Goal: Information Seeking & Learning: Check status

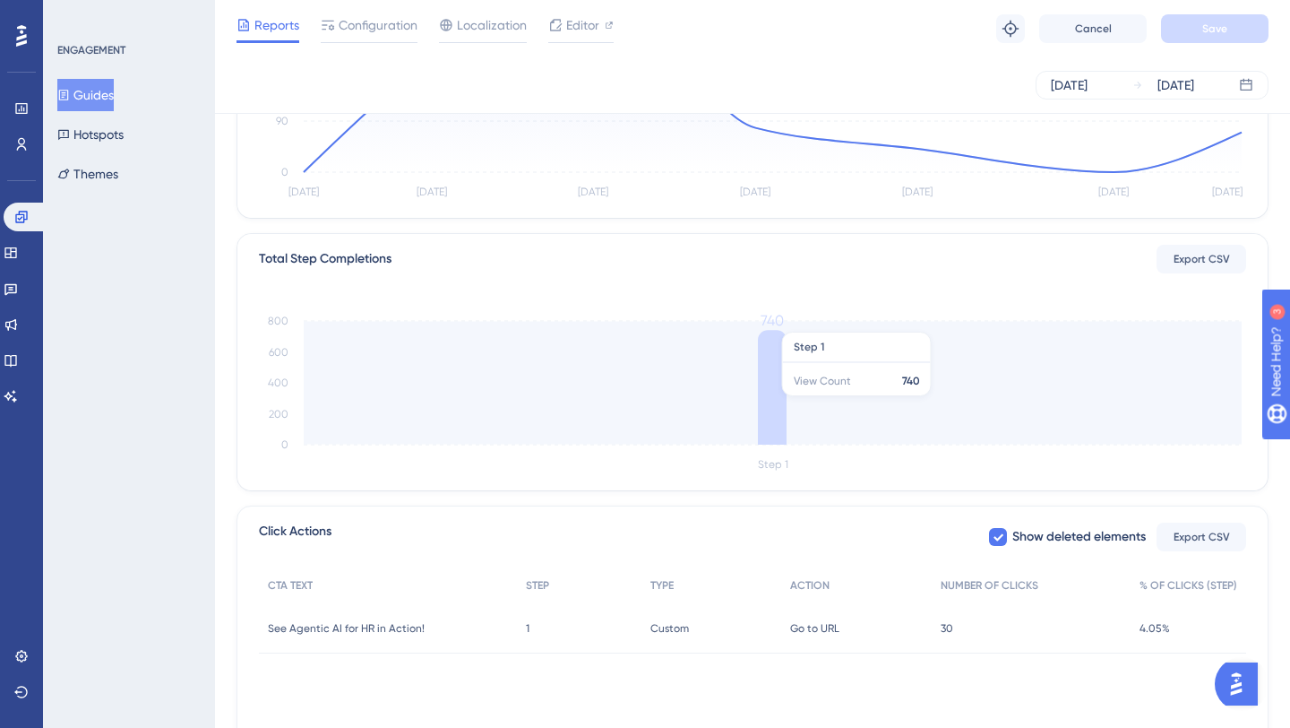
scroll to position [318, 0]
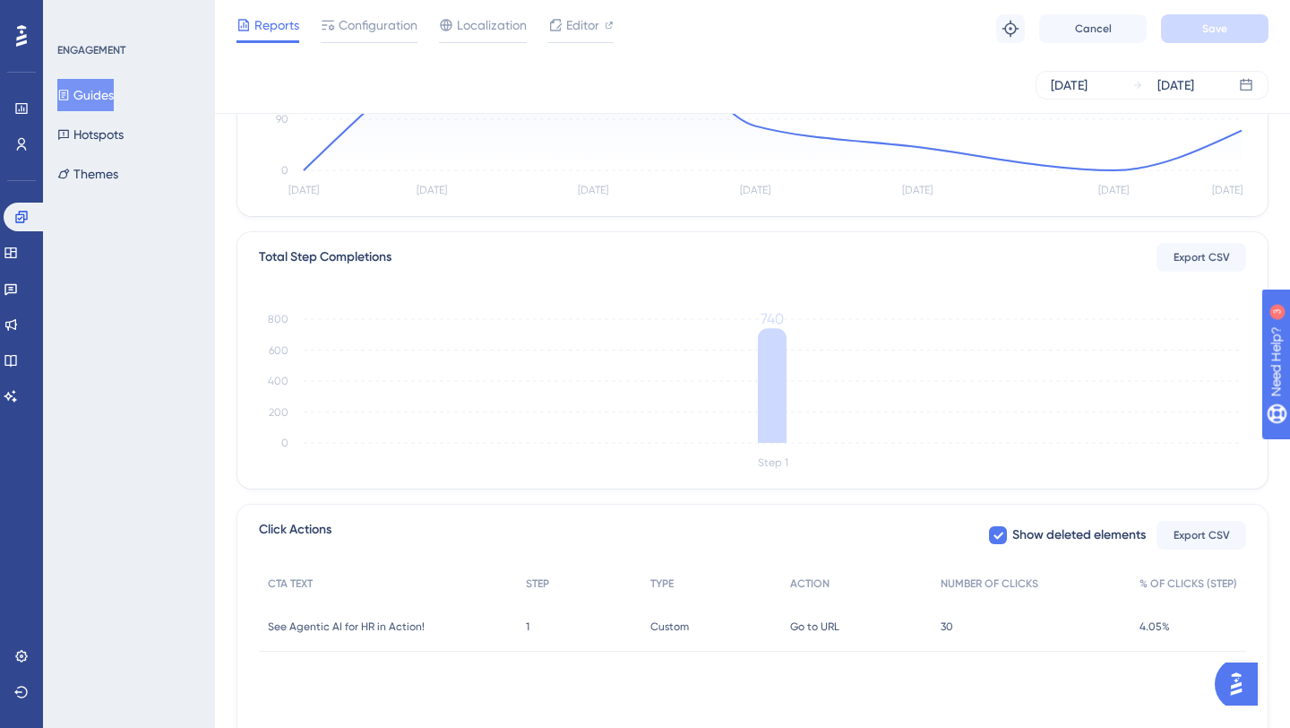
click at [946, 629] on span "30" at bounding box center [947, 626] width 13 height 14
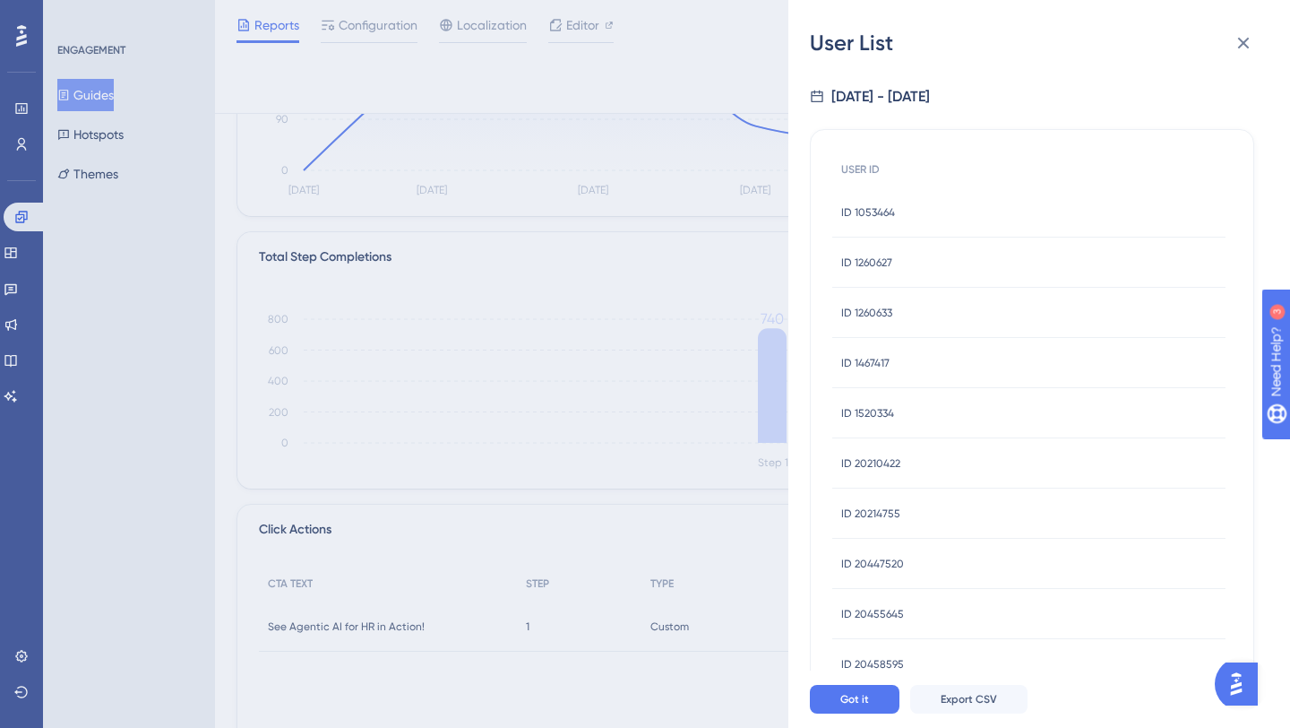
click at [876, 211] on span "ID 1053464" at bounding box center [868, 212] width 54 height 14
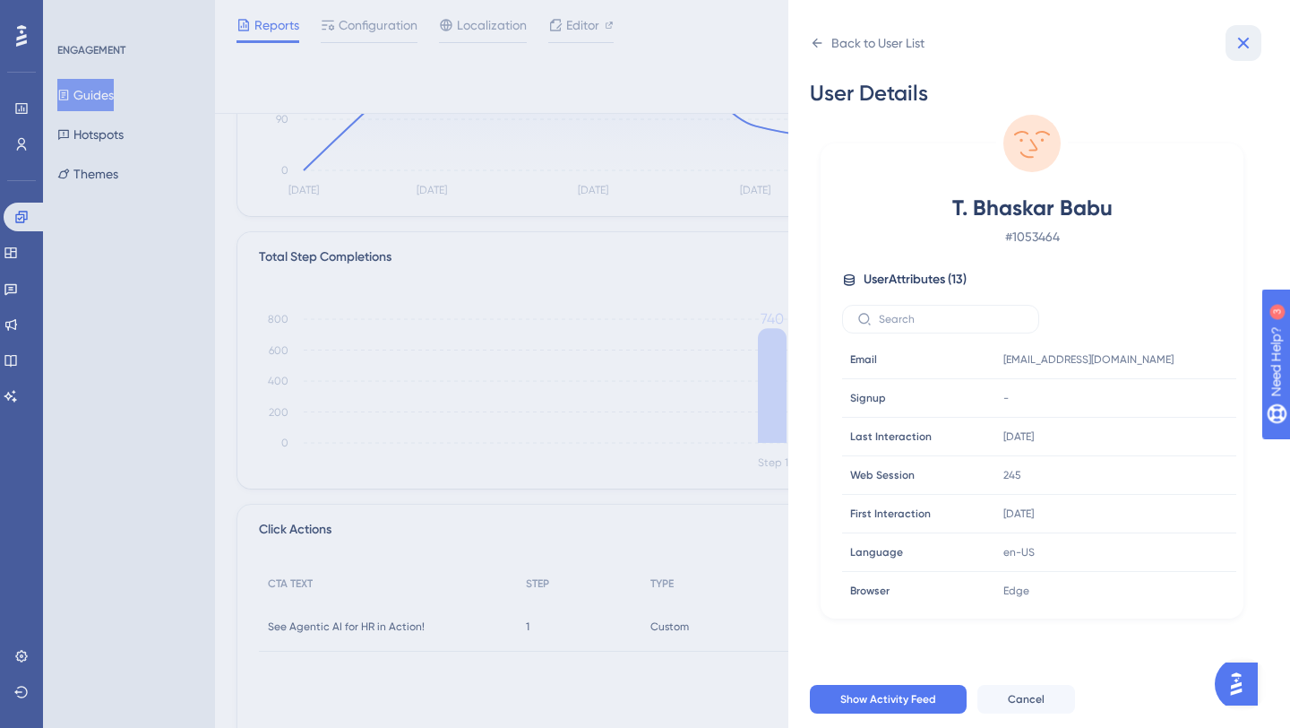
click at [1234, 40] on icon at bounding box center [1244, 43] width 22 height 22
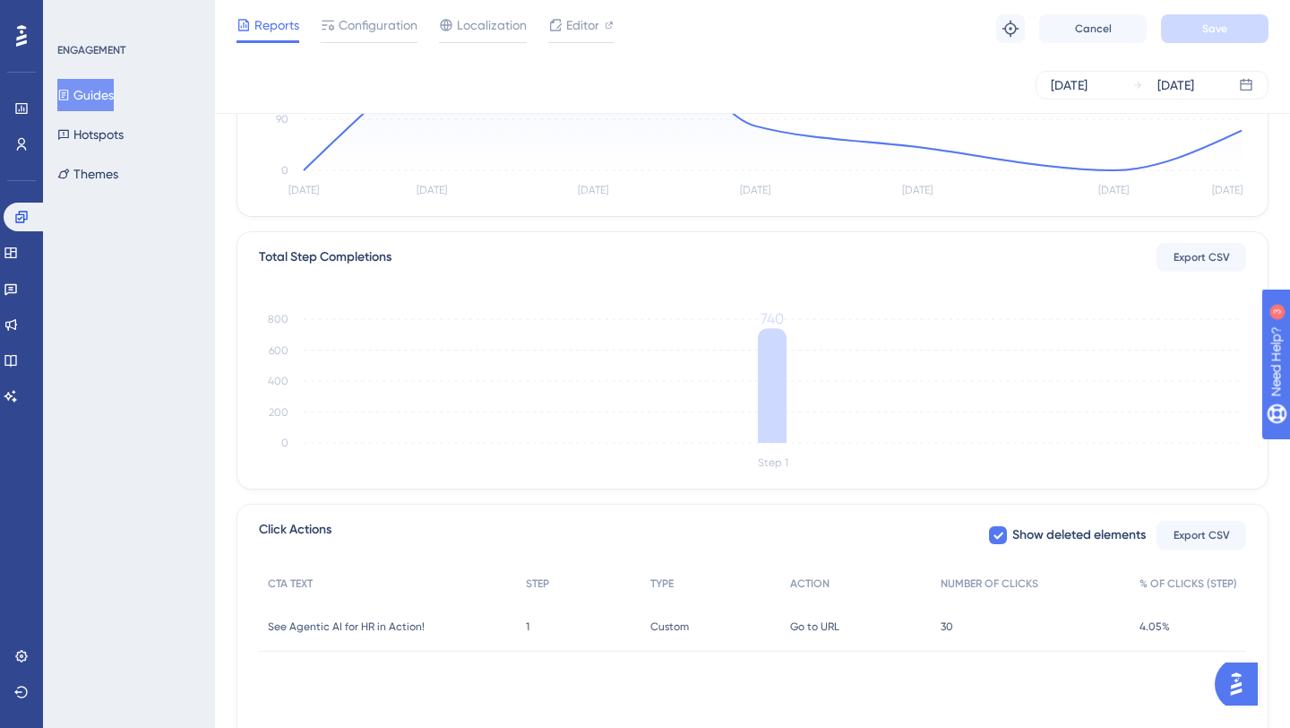
click at [941, 629] on span "30" at bounding box center [947, 626] width 13 height 14
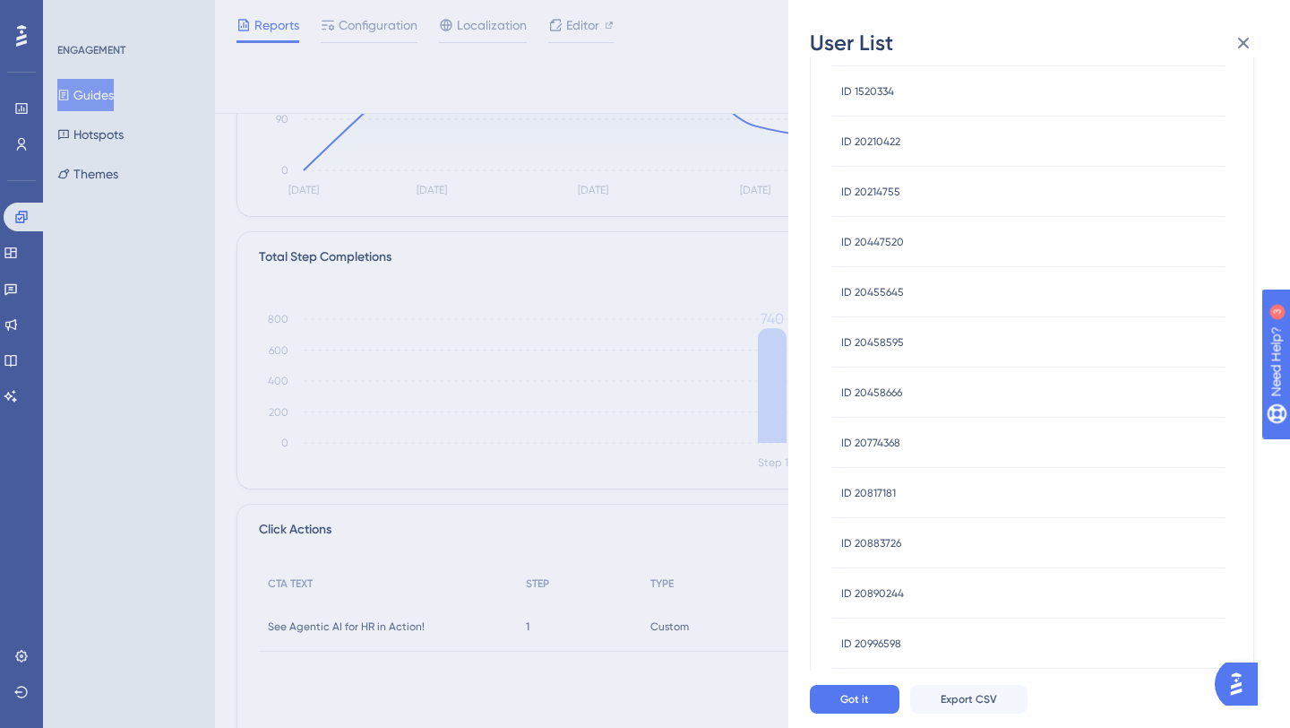
scroll to position [600, 0]
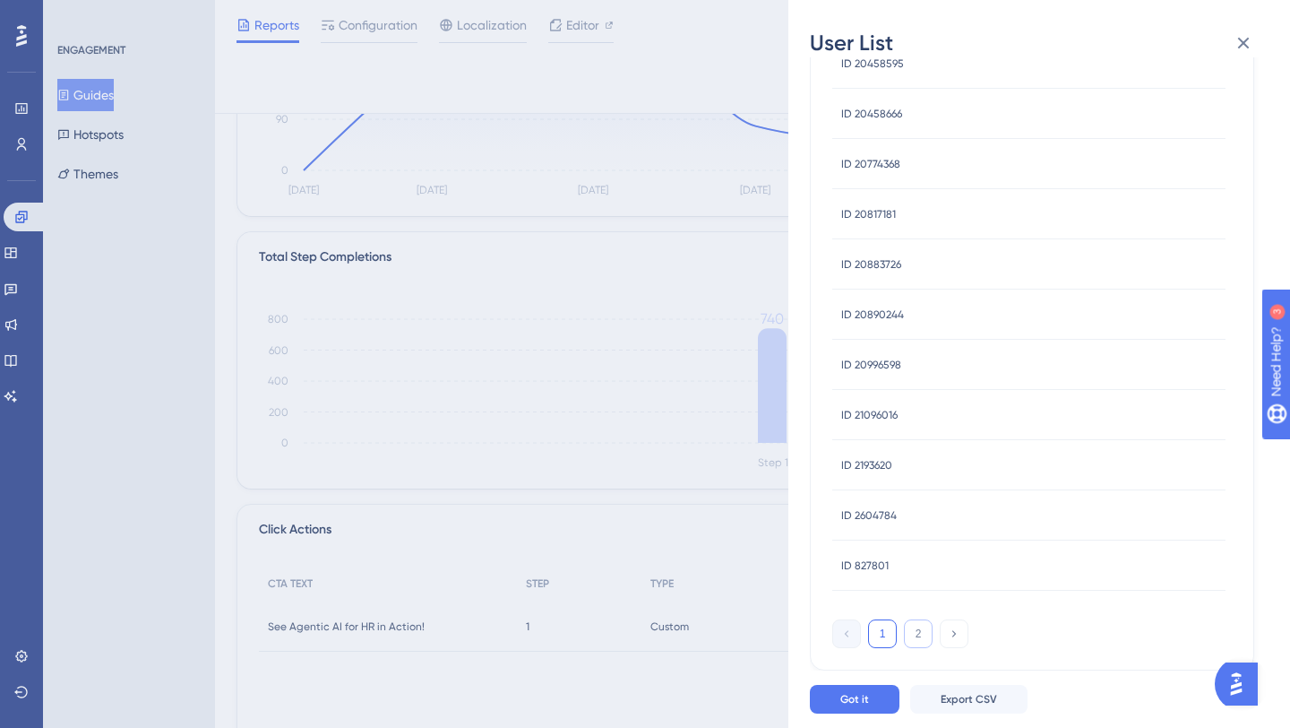
click at [920, 630] on button "2" at bounding box center [918, 633] width 29 height 29
click at [874, 410] on span "ID 511204" at bounding box center [864, 413] width 46 height 14
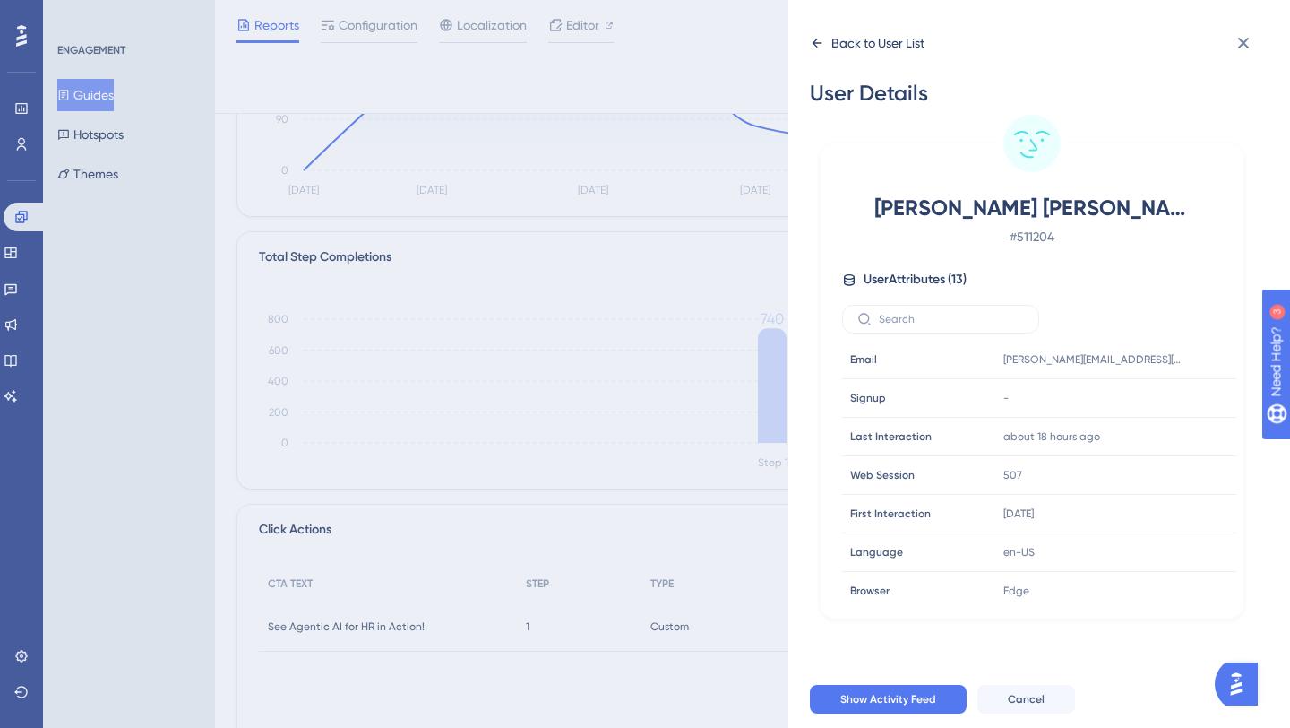
click at [825, 36] on div "Back to User List" at bounding box center [867, 43] width 115 height 29
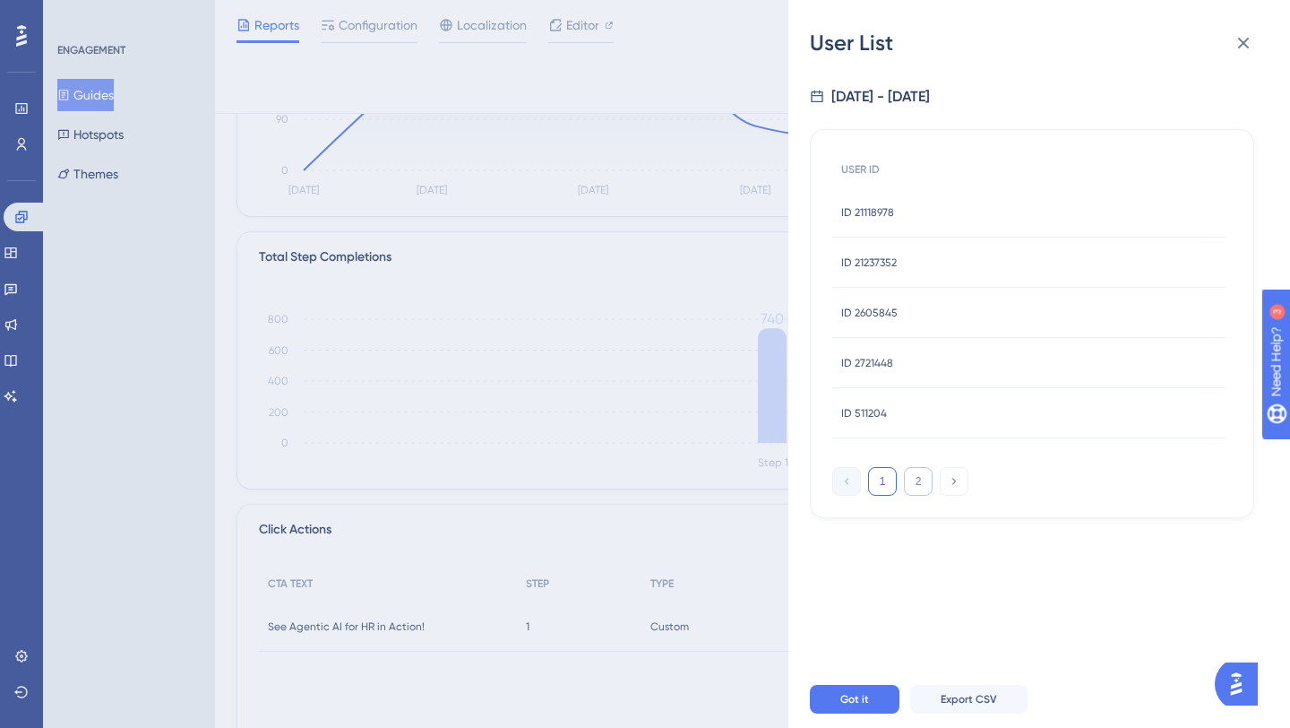
click at [918, 493] on button "2" at bounding box center [918, 481] width 29 height 29
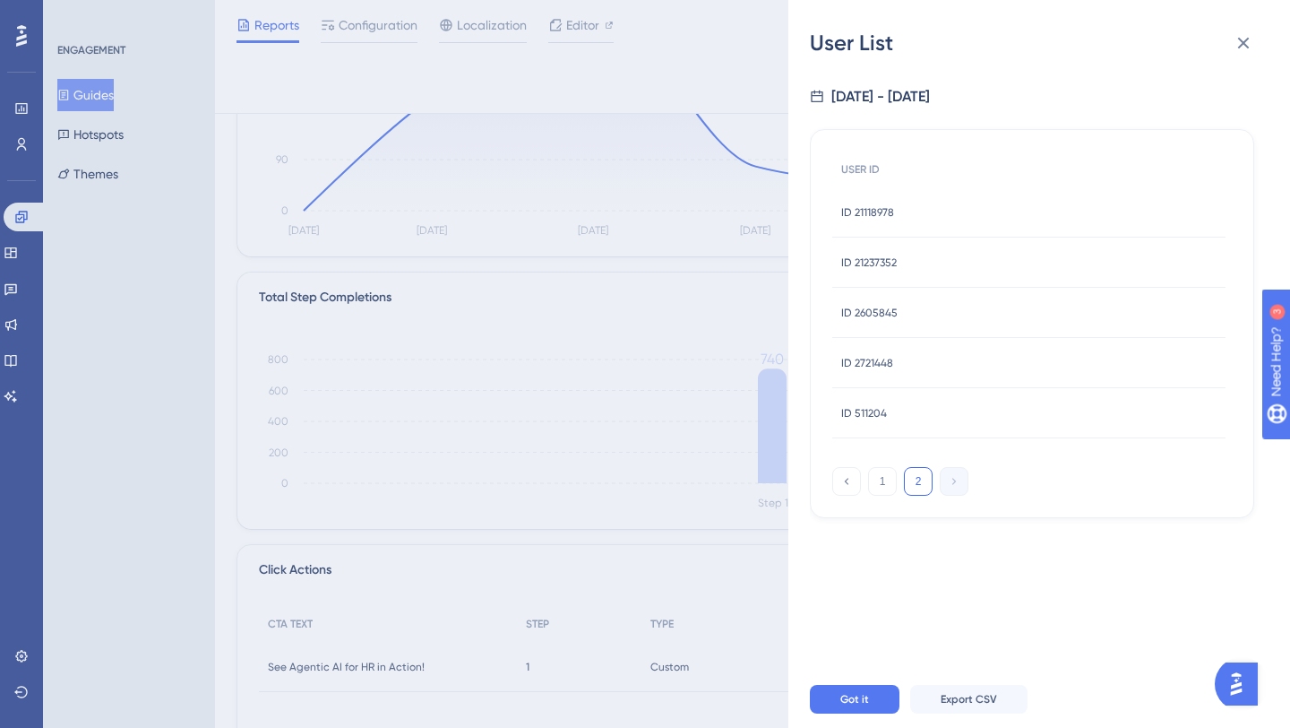
scroll to position [265, 0]
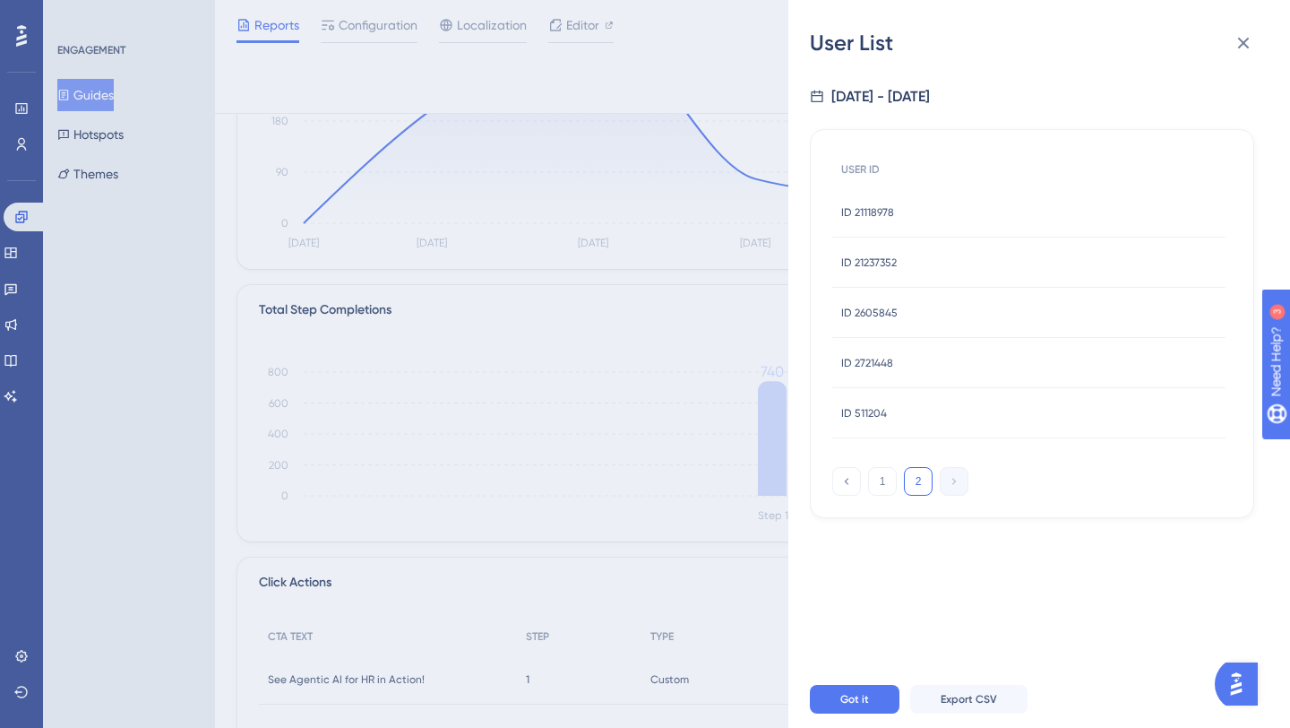
click at [872, 413] on span "ID 511204" at bounding box center [864, 413] width 46 height 14
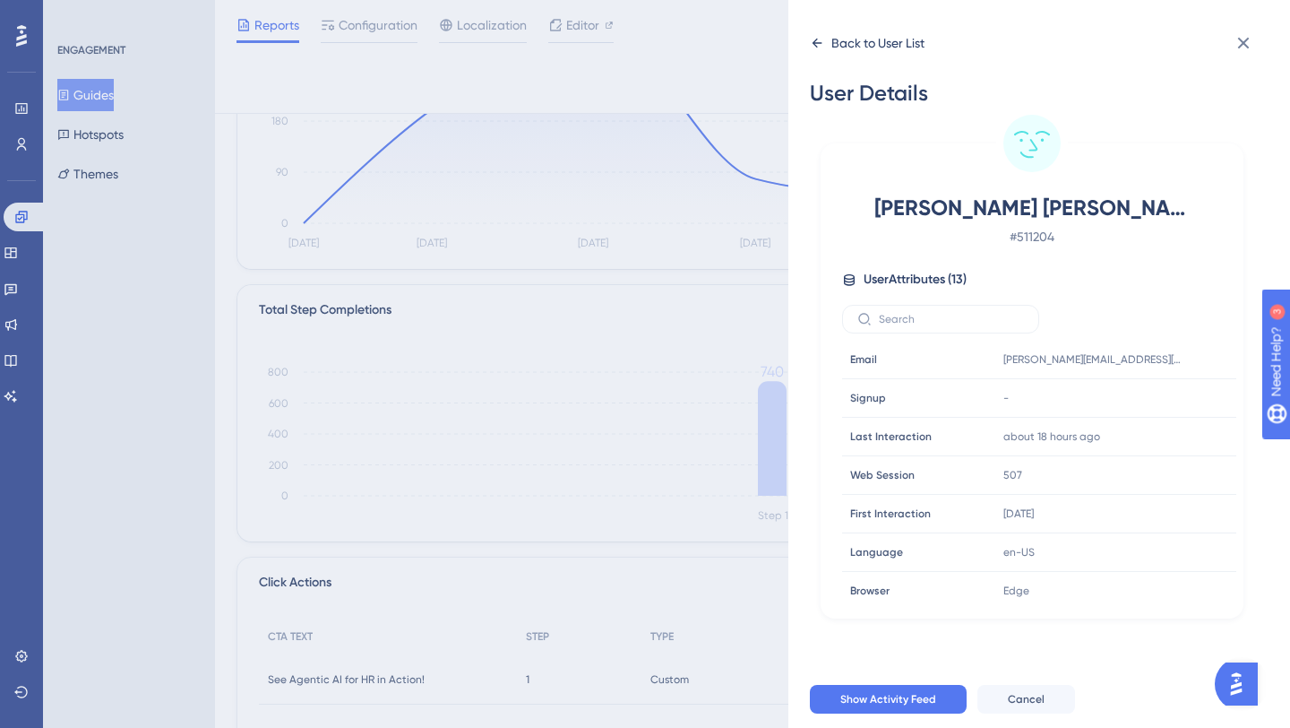
click at [818, 39] on icon at bounding box center [817, 43] width 14 height 14
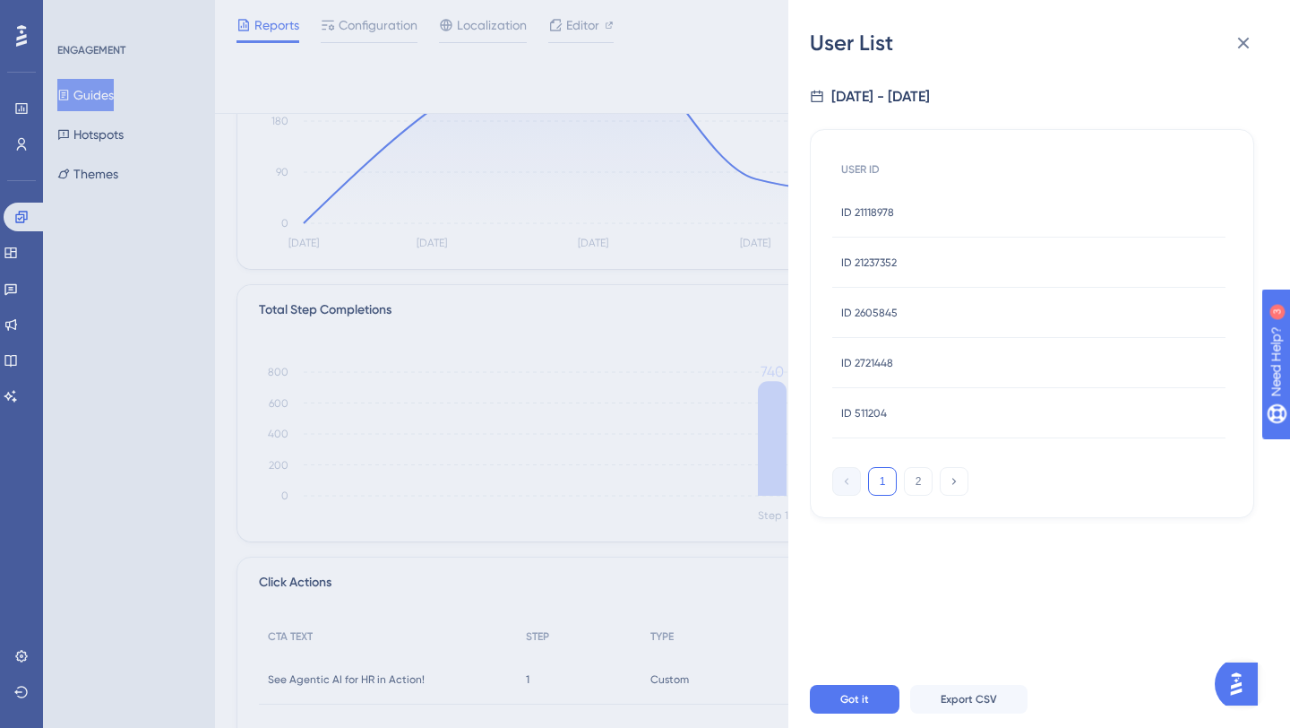
click at [860, 356] on span "ID 2721448" at bounding box center [867, 363] width 52 height 14
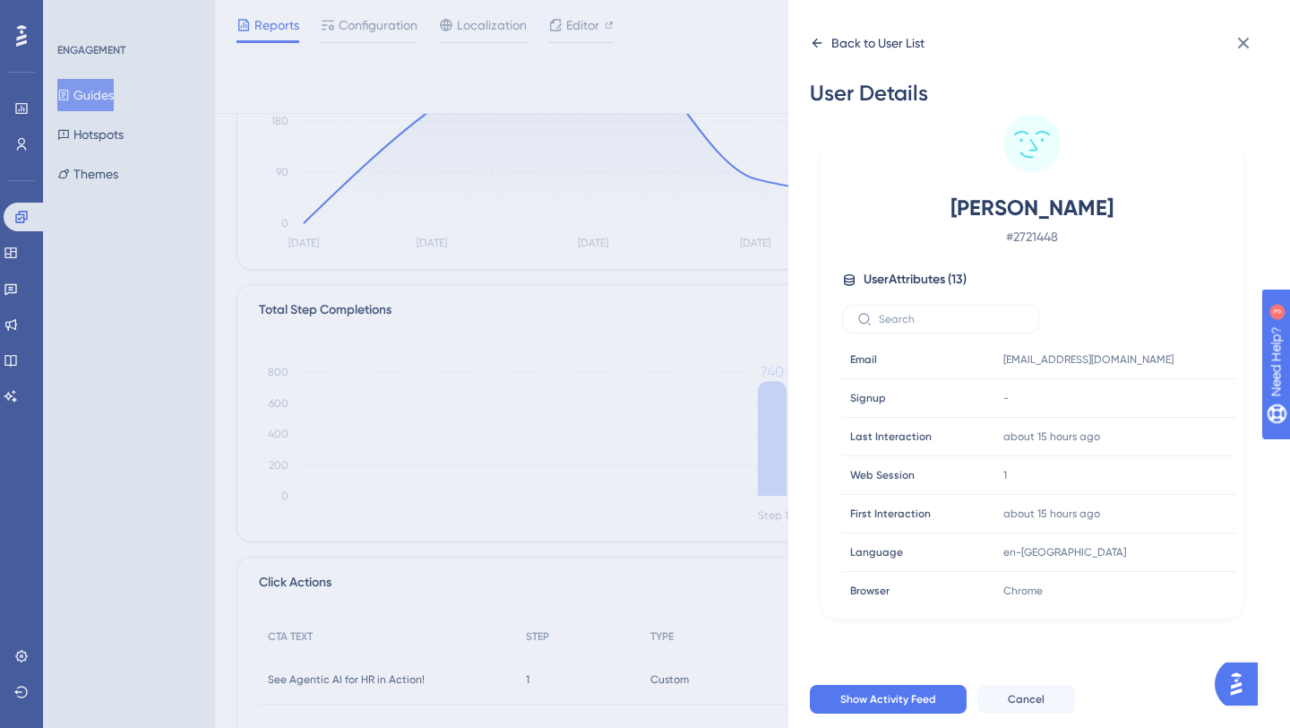
click at [818, 40] on icon at bounding box center [817, 43] width 14 height 14
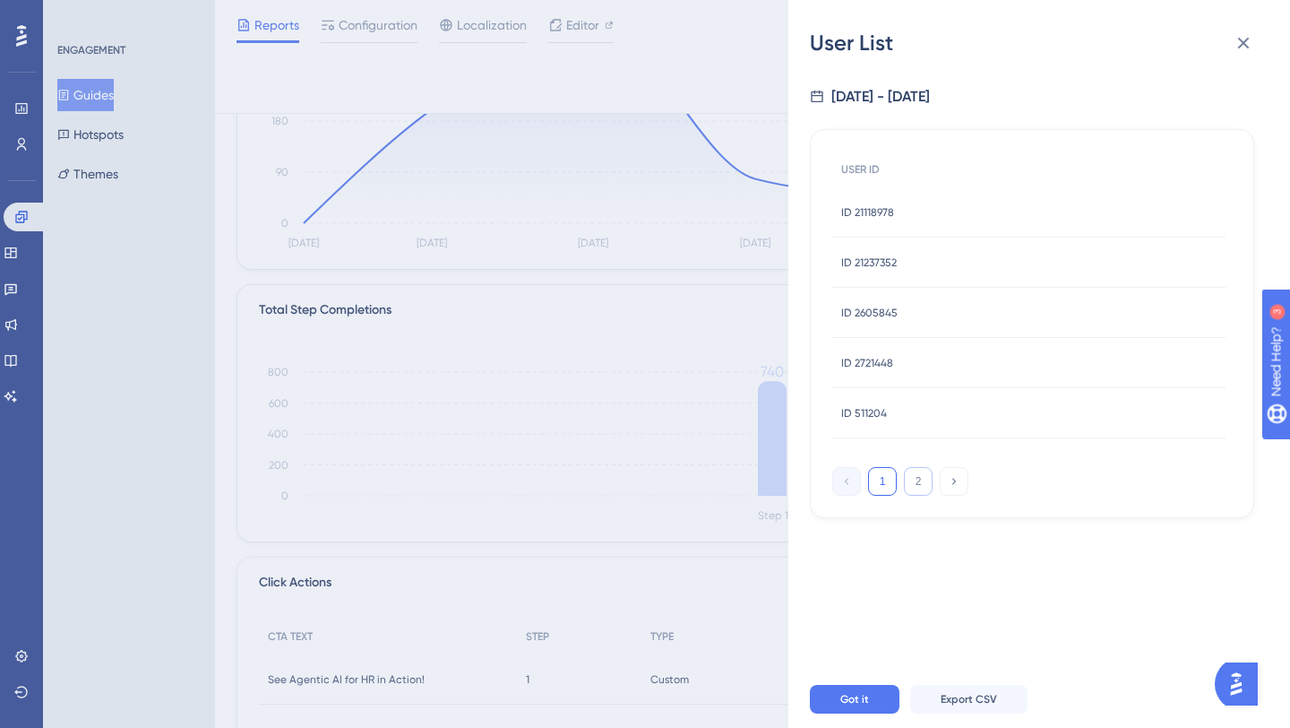
click at [910, 485] on button "2" at bounding box center [918, 481] width 29 height 29
click at [875, 310] on span "ID 2605845" at bounding box center [869, 313] width 56 height 14
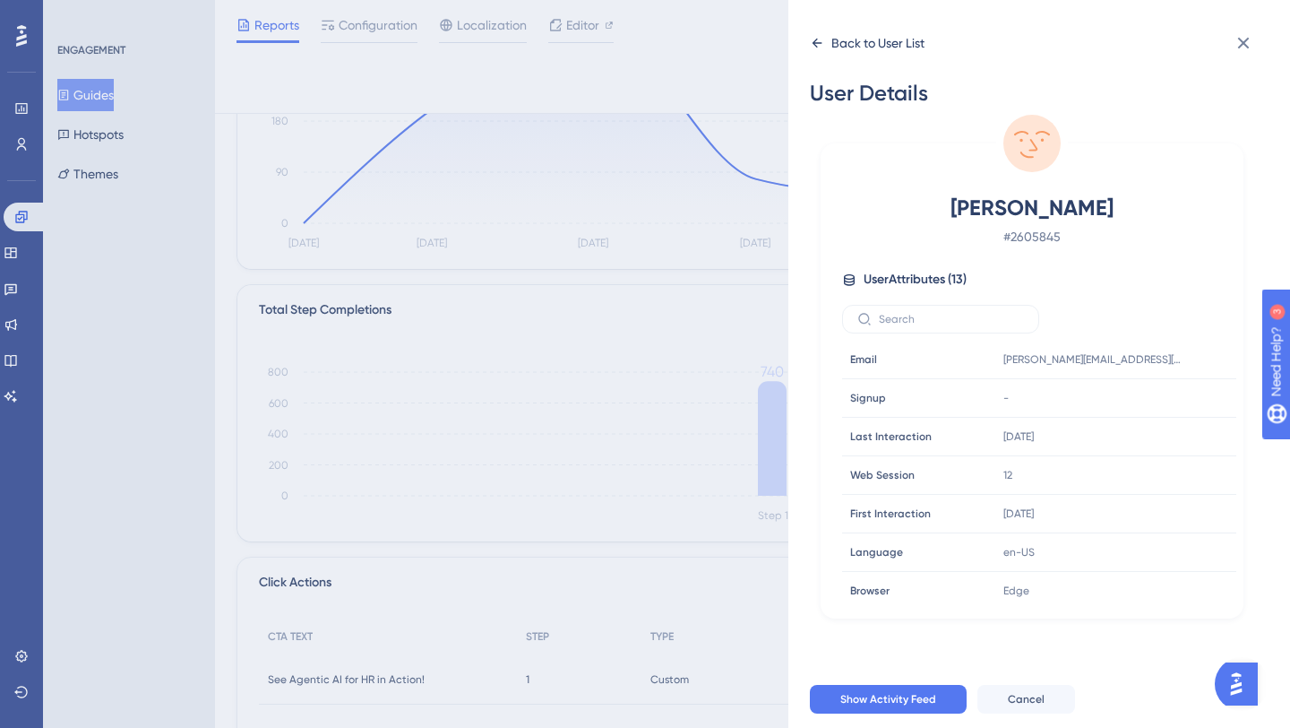
click at [819, 40] on icon at bounding box center [817, 43] width 14 height 14
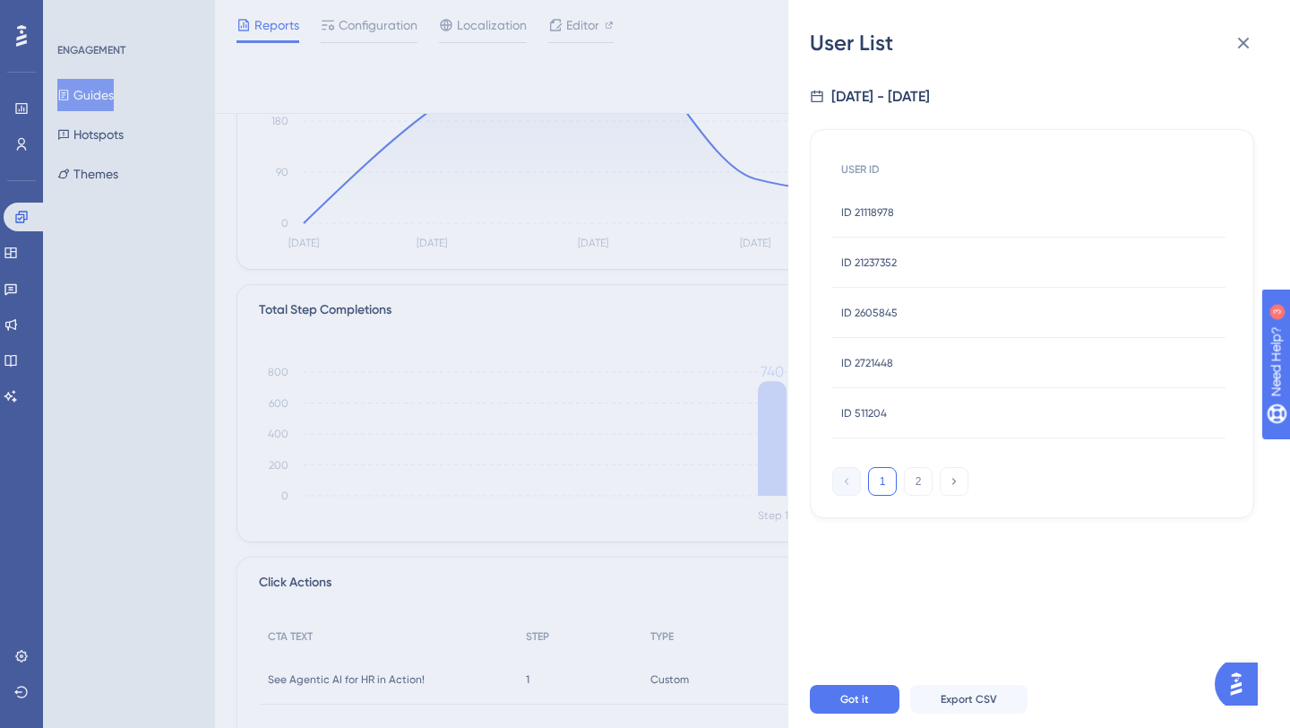
click at [927, 95] on div "9/3/2025 - 9/9/2025" at bounding box center [881, 97] width 99 height 22
click at [790, 102] on div "User List 9/3/2025 - 9/9/2025 USER ID ID 21118978 ID 21118978 ID 21237352 ID 21…" at bounding box center [645, 364] width 1290 height 728
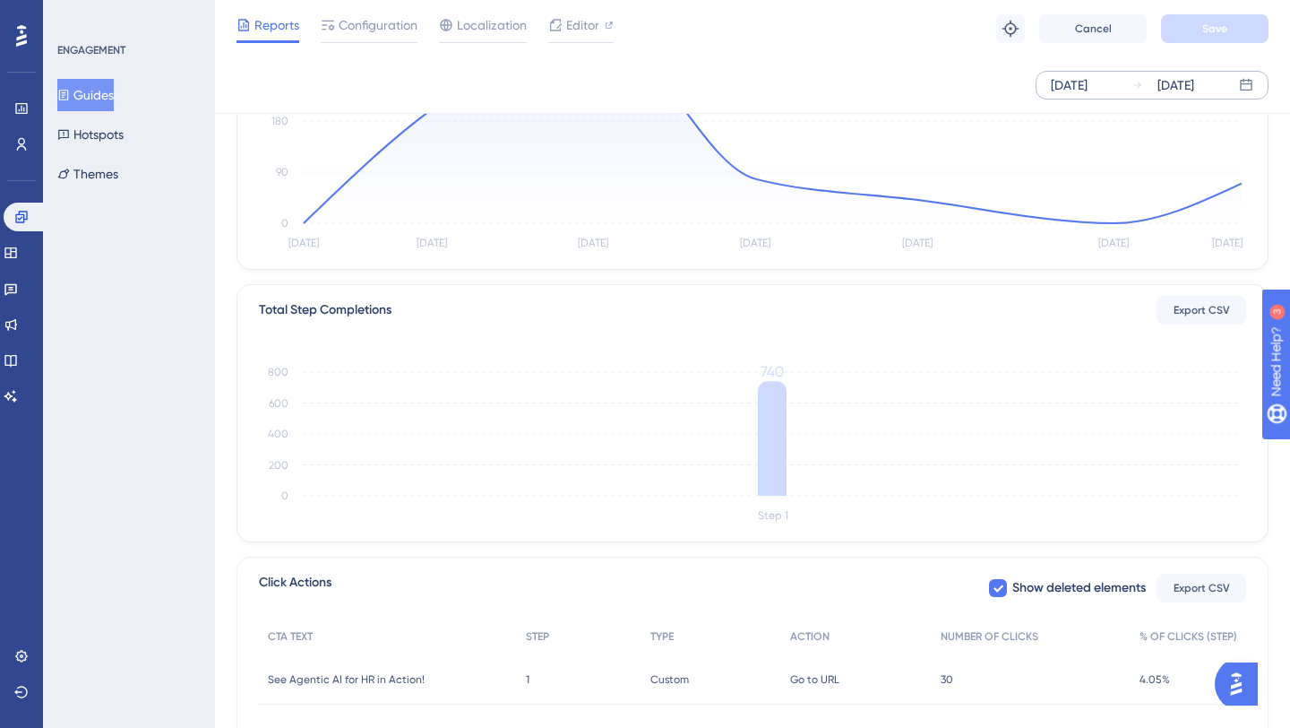
click at [1233, 82] on div "Sep 03 2025 Sep 09 2025" at bounding box center [1152, 85] width 233 height 29
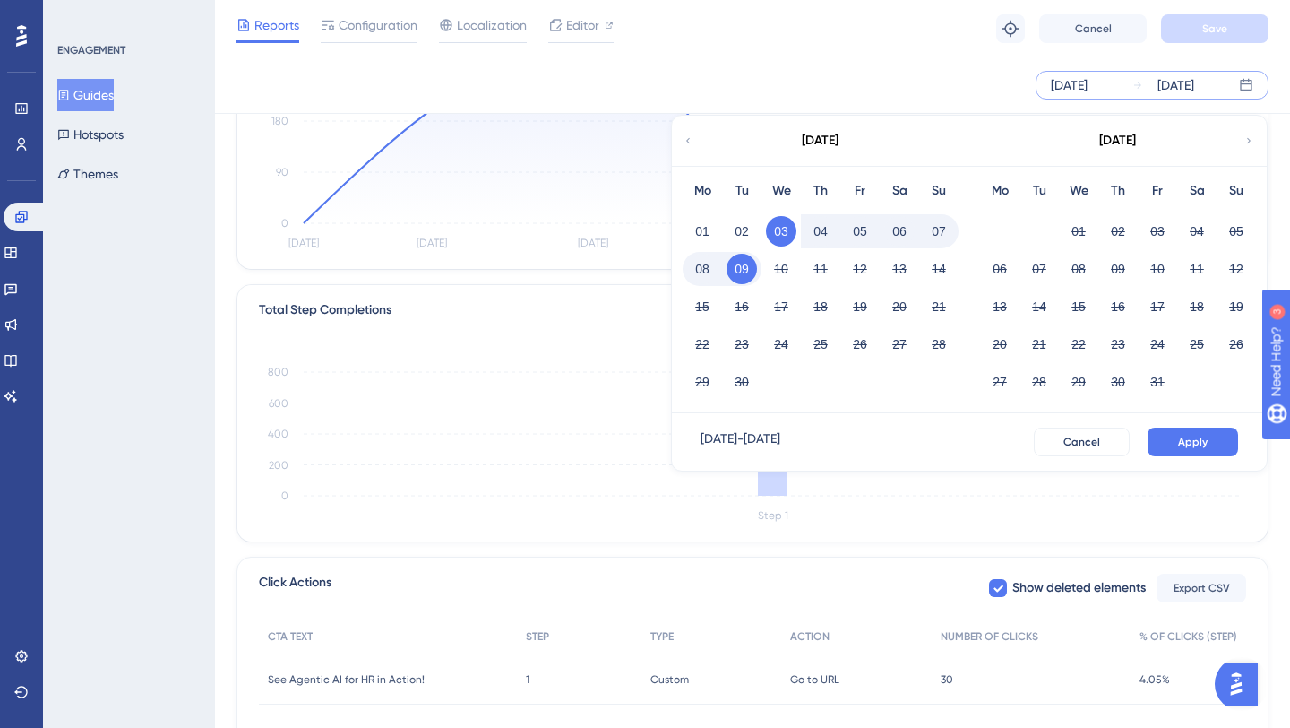
click at [734, 268] on button "09" at bounding box center [742, 269] width 30 height 30
click at [1087, 91] on div "[DATE]" at bounding box center [1069, 85] width 37 height 22
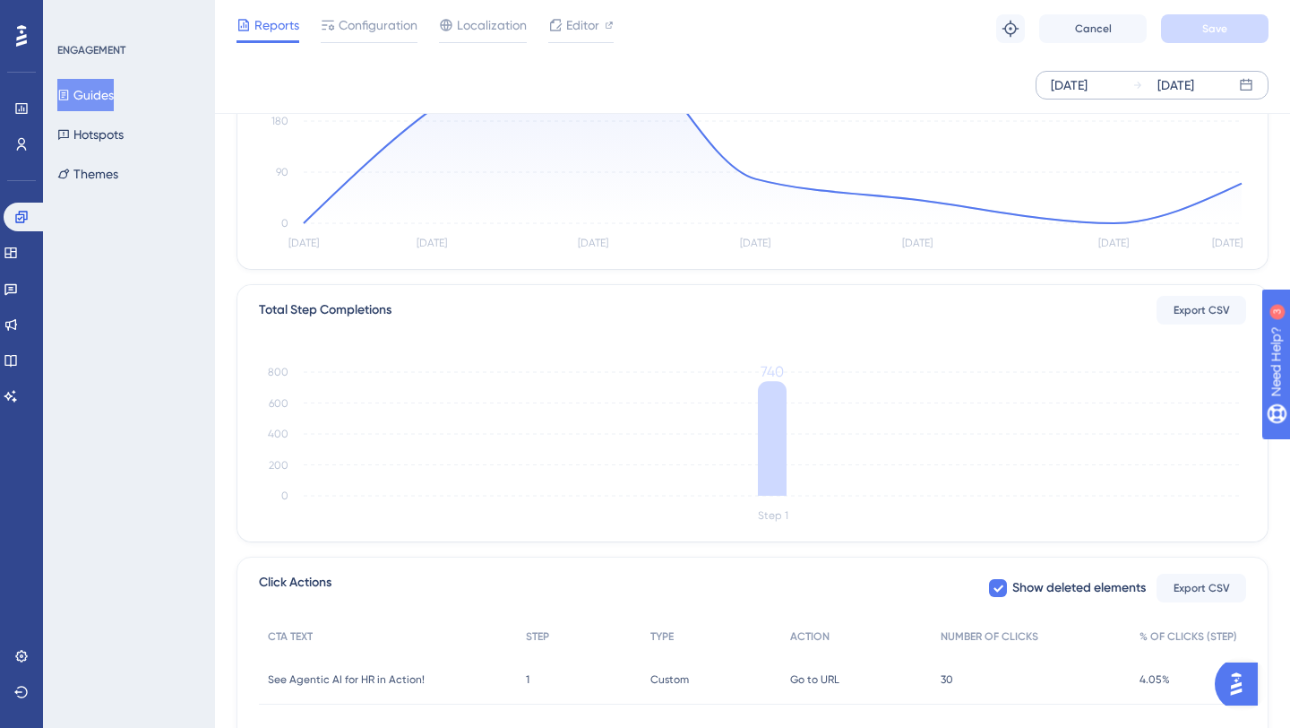
click at [1194, 82] on div "Sep 09 2025" at bounding box center [1176, 85] width 37 height 22
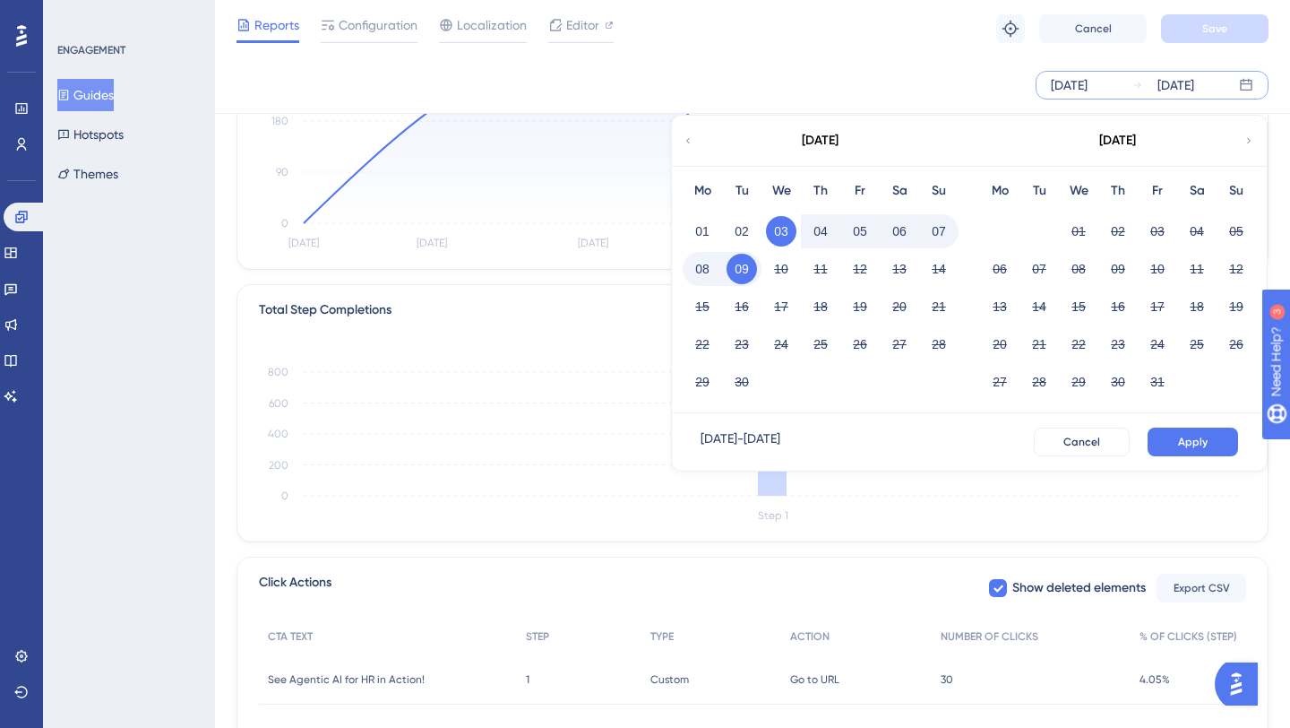
click at [1088, 80] on div "[DATE]" at bounding box center [1069, 85] width 37 height 22
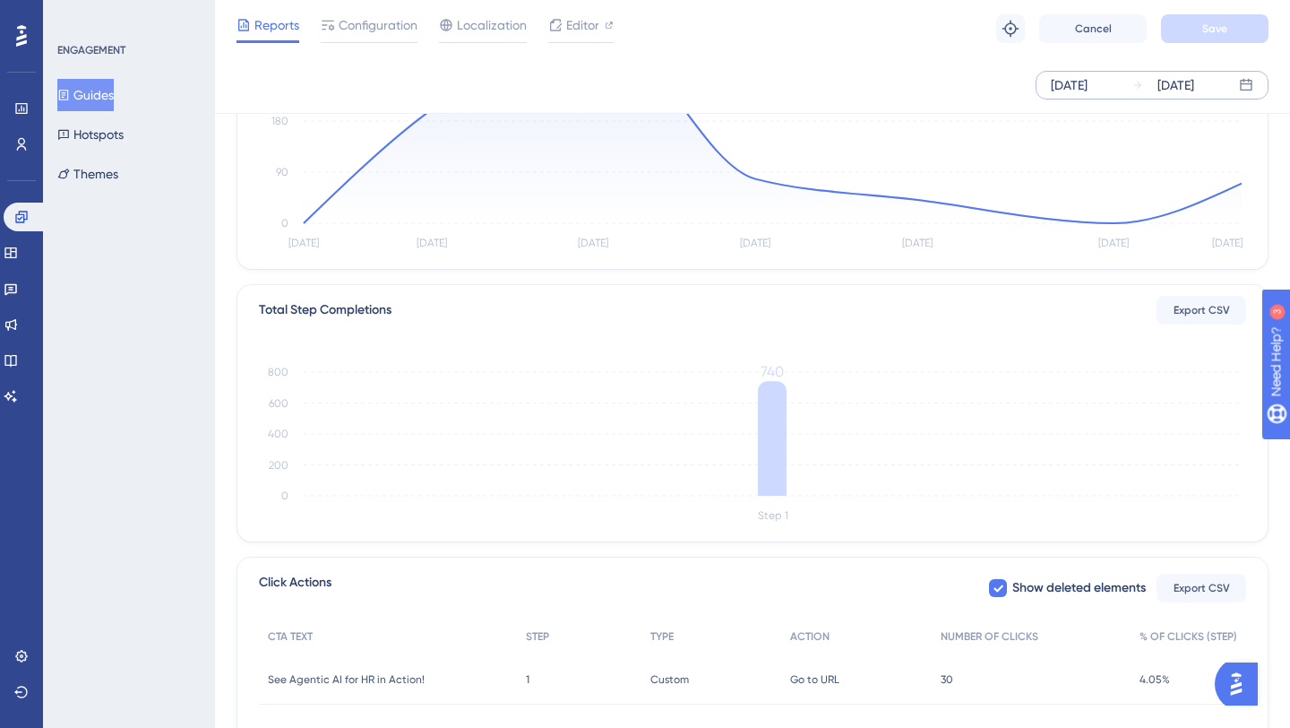
click at [1088, 80] on div "[DATE]" at bounding box center [1069, 85] width 37 height 22
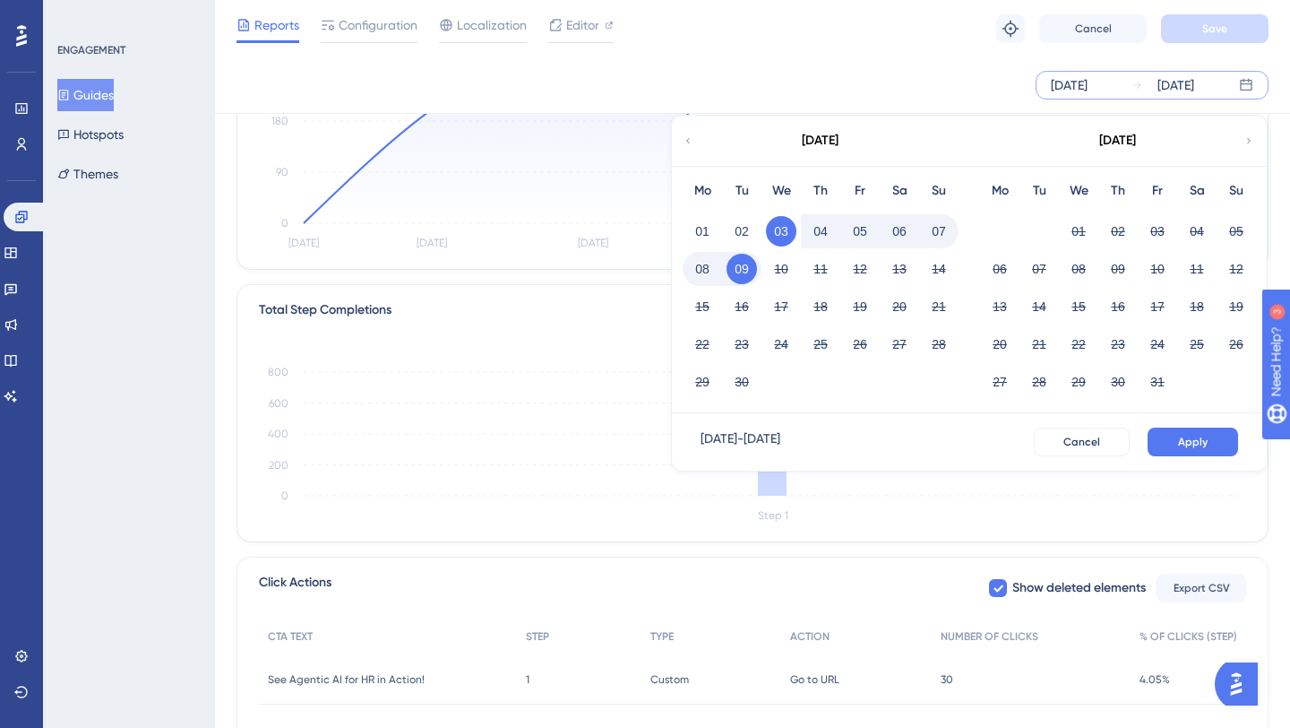
click at [746, 266] on button "09" at bounding box center [742, 269] width 30 height 30
click at [1194, 441] on span "Apply" at bounding box center [1193, 442] width 30 height 14
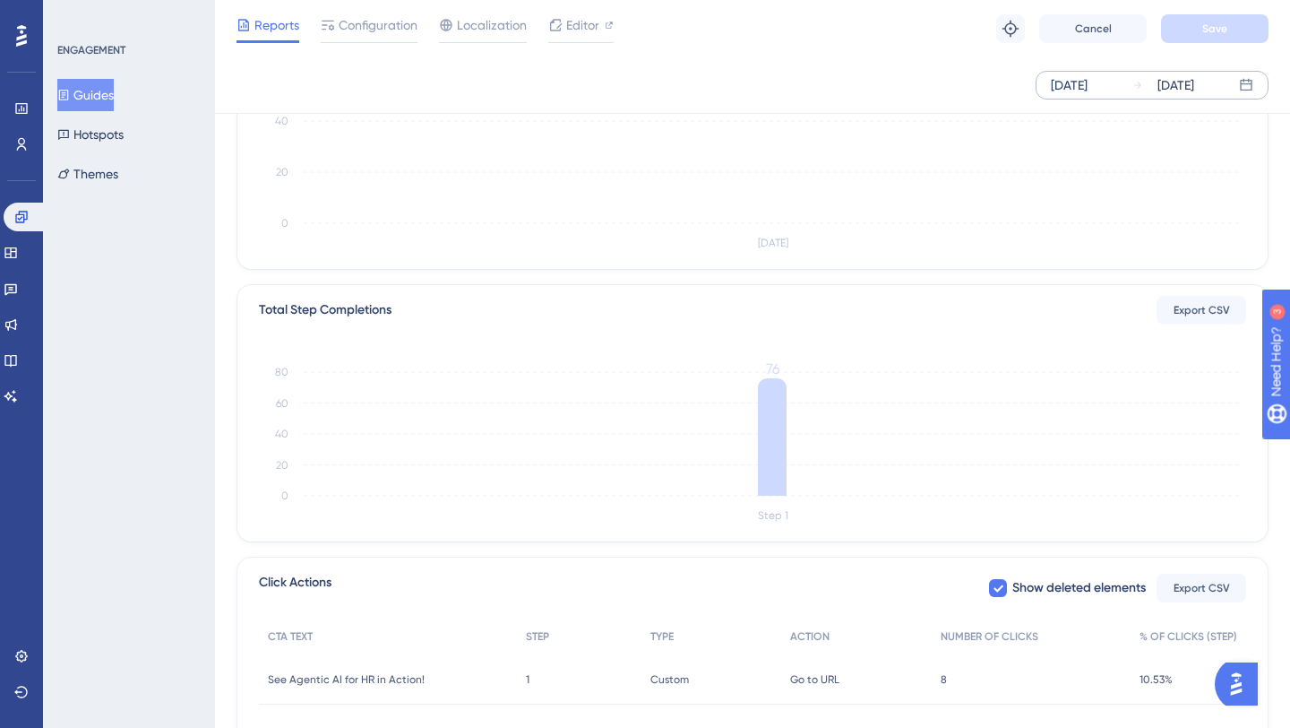
click at [1088, 82] on div "Sep 09 2025" at bounding box center [1069, 85] width 37 height 22
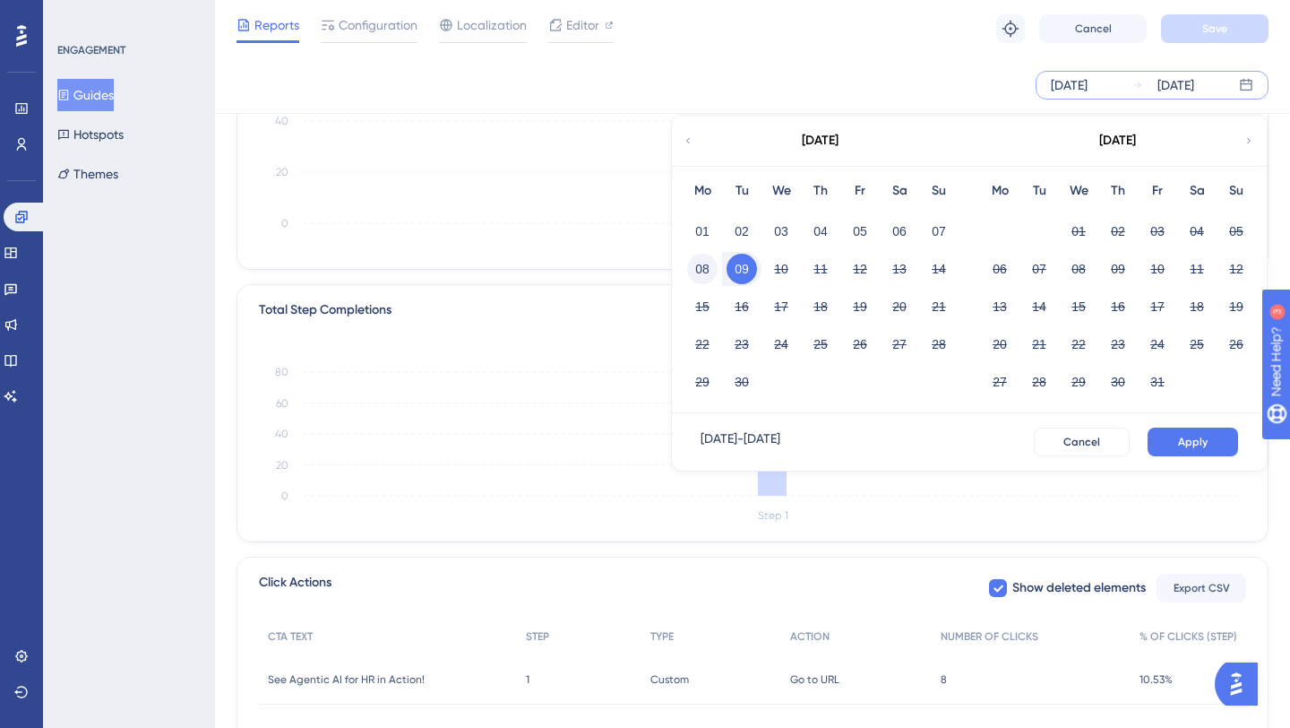
click at [705, 262] on button "08" at bounding box center [702, 269] width 30 height 30
click at [1217, 440] on button "Apply" at bounding box center [1193, 441] width 91 height 29
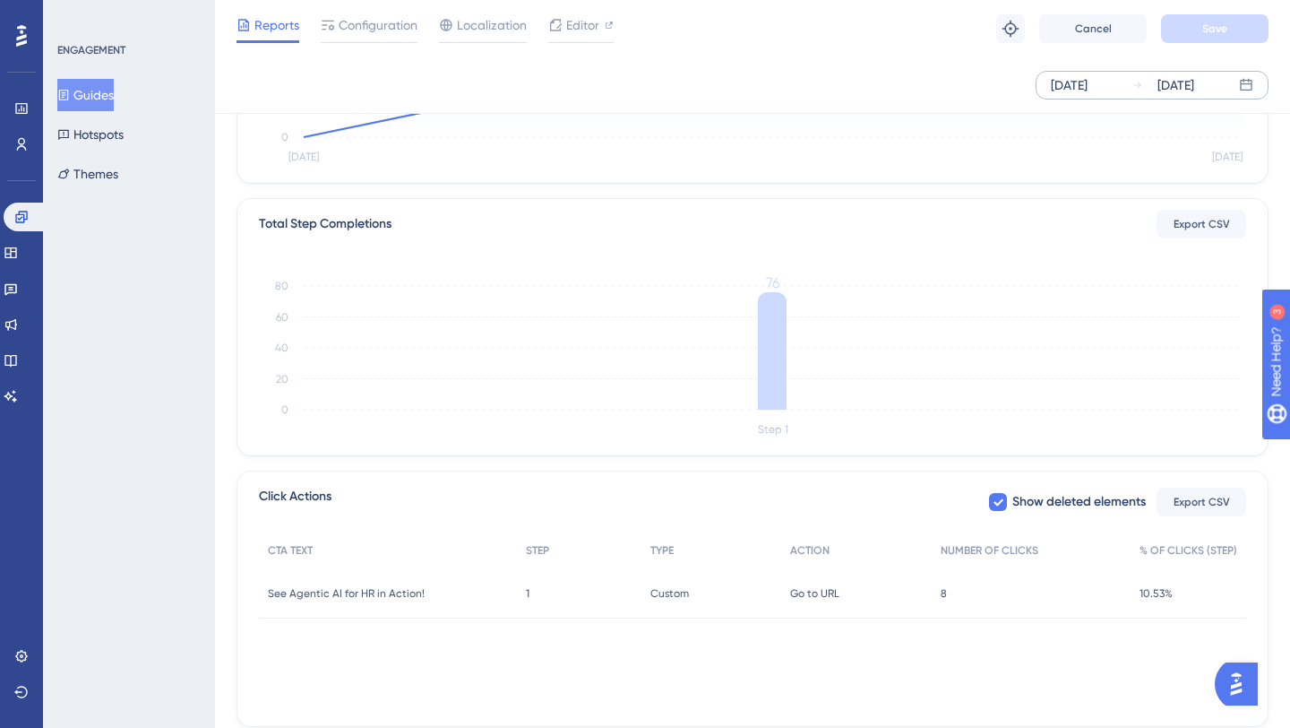
scroll to position [408, 0]
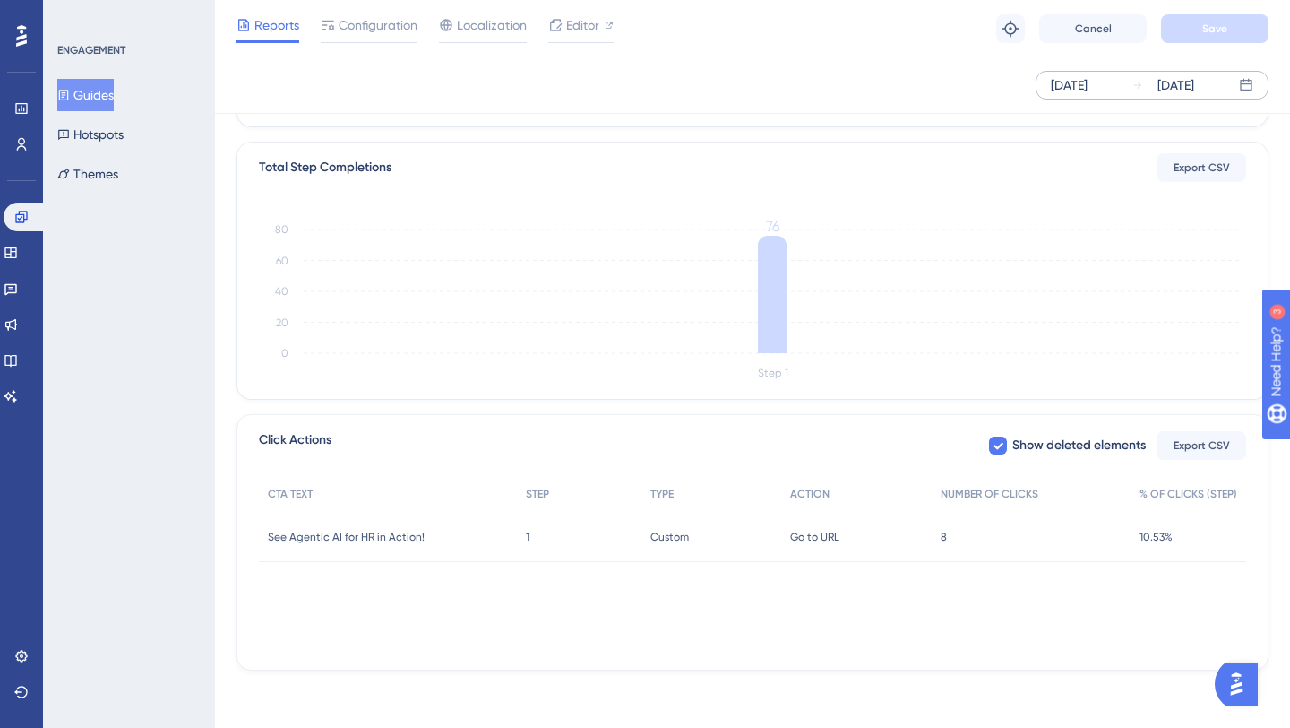
click at [951, 530] on div "8 8" at bounding box center [1031, 537] width 199 height 50
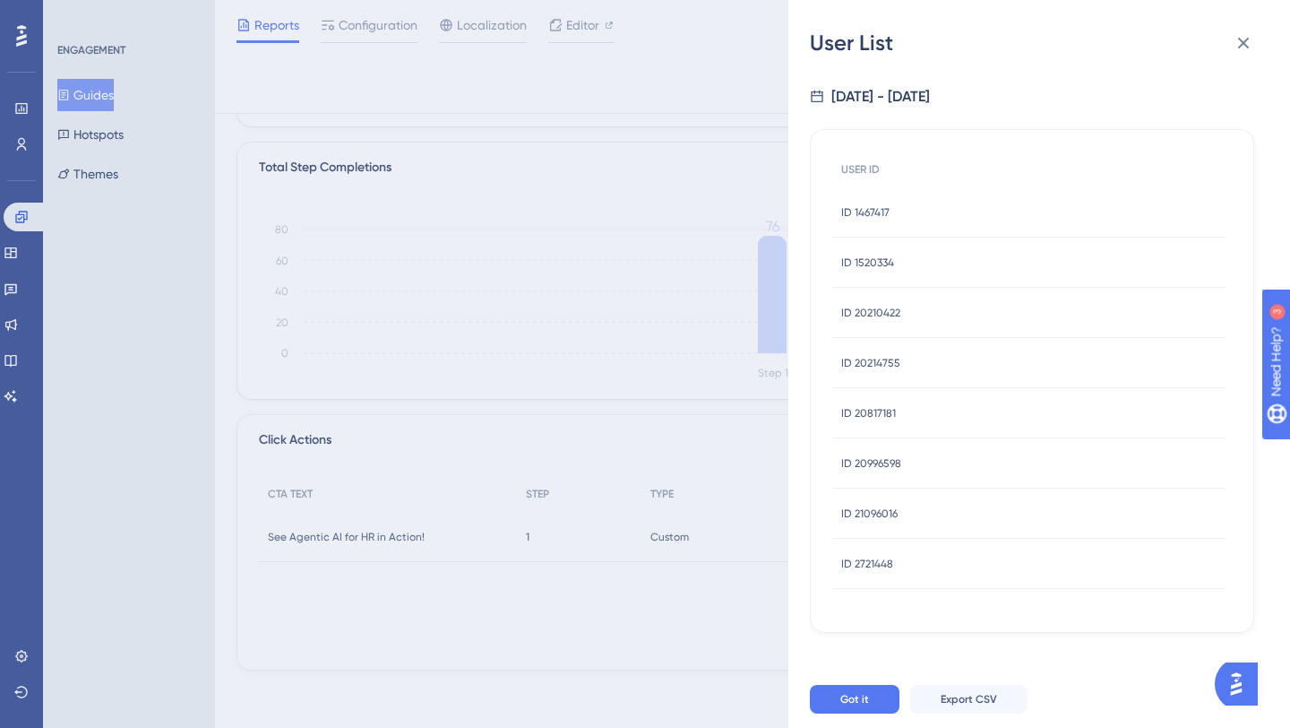
click at [875, 211] on span "ID 1467417" at bounding box center [865, 212] width 48 height 14
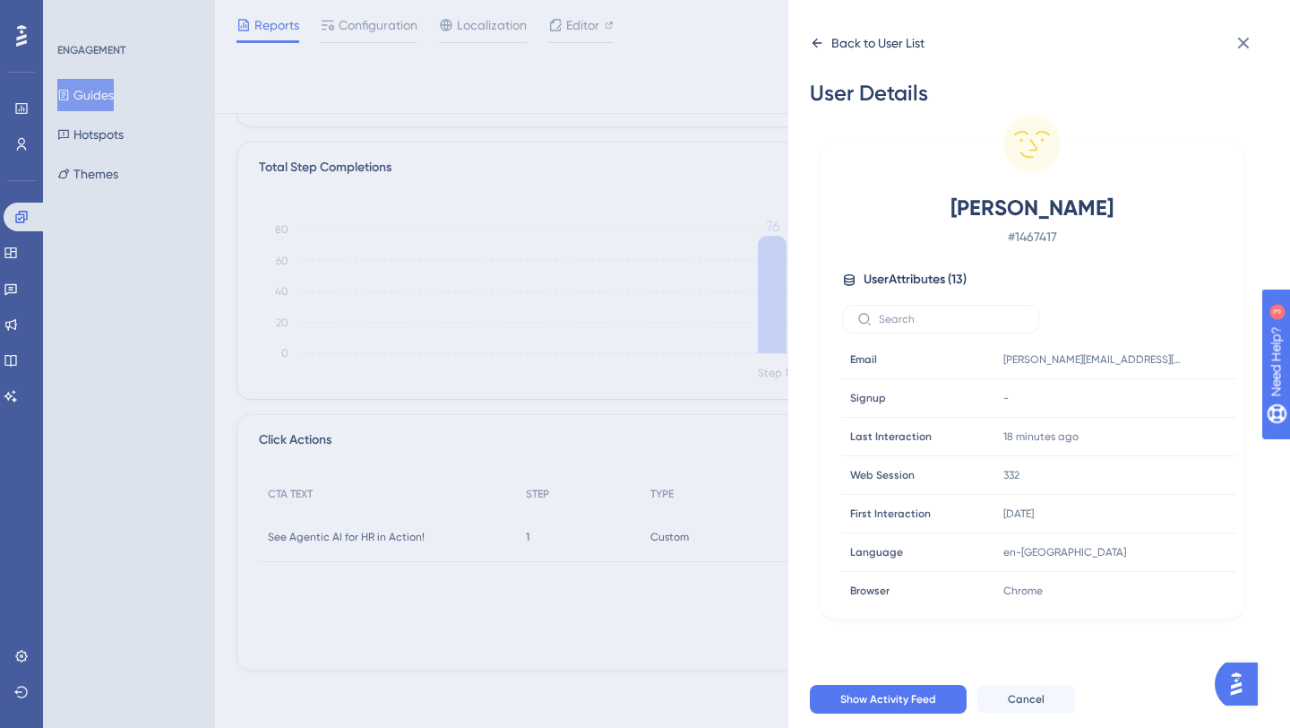
click at [818, 36] on icon at bounding box center [817, 43] width 14 height 14
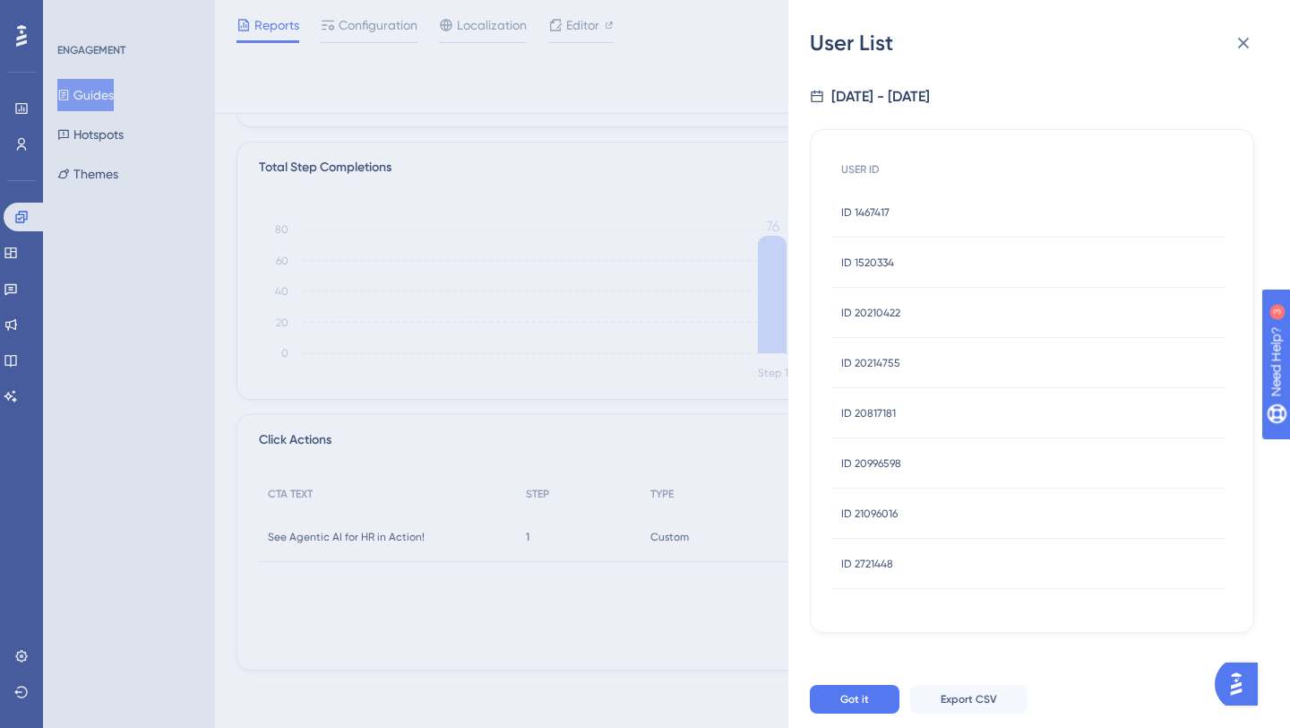
click at [858, 257] on span "ID 1520334" at bounding box center [867, 262] width 53 height 14
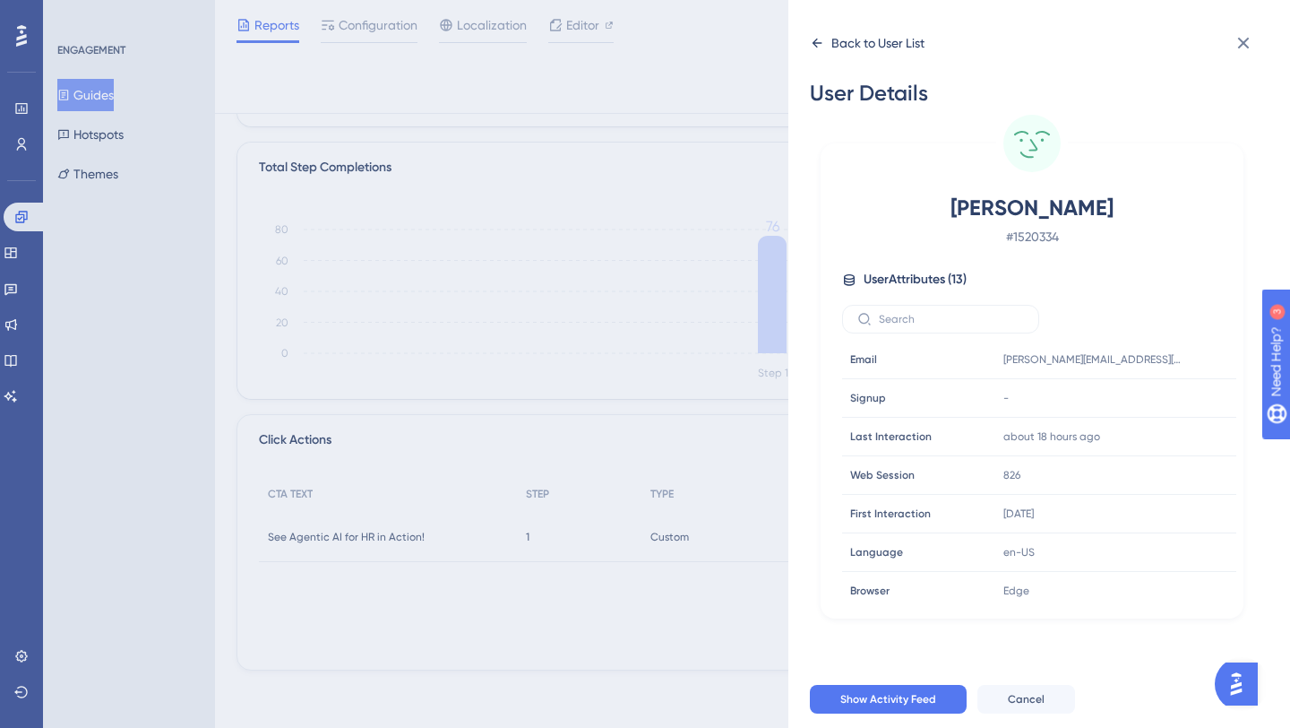
click at [823, 43] on icon at bounding box center [817, 43] width 14 height 14
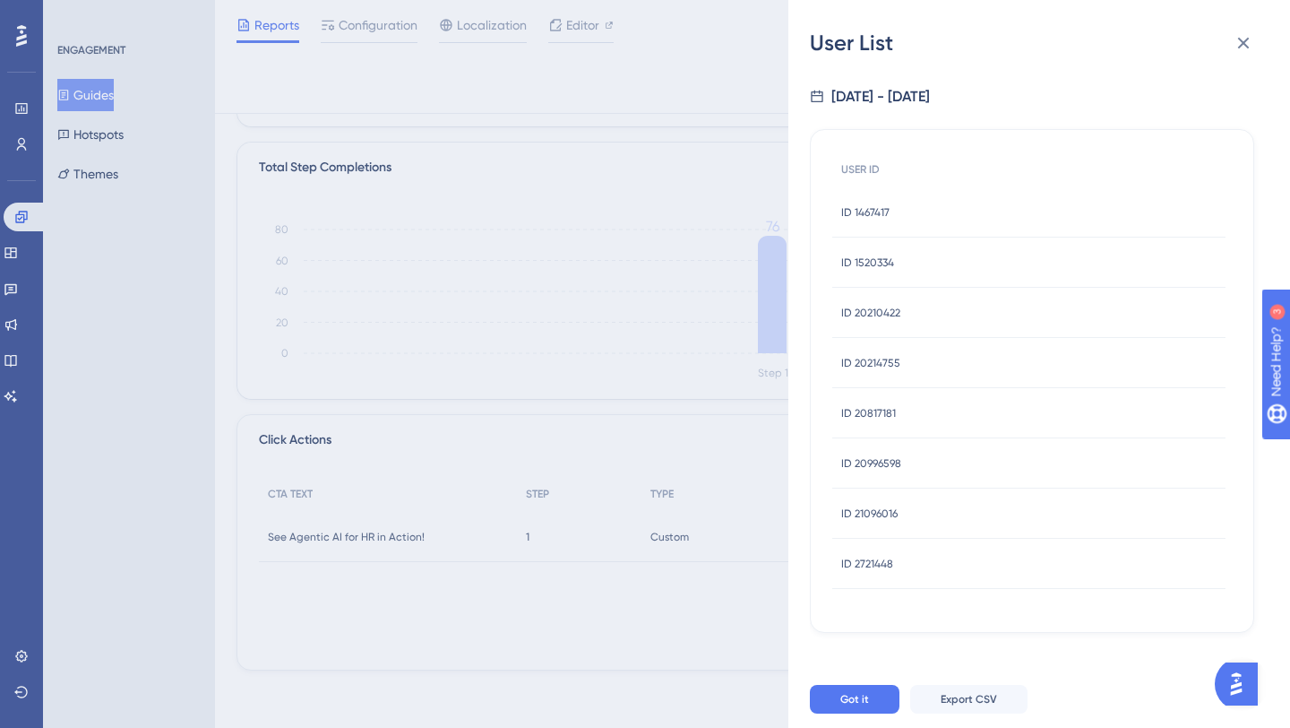
click at [854, 313] on span "ID 20210422" at bounding box center [870, 313] width 59 height 14
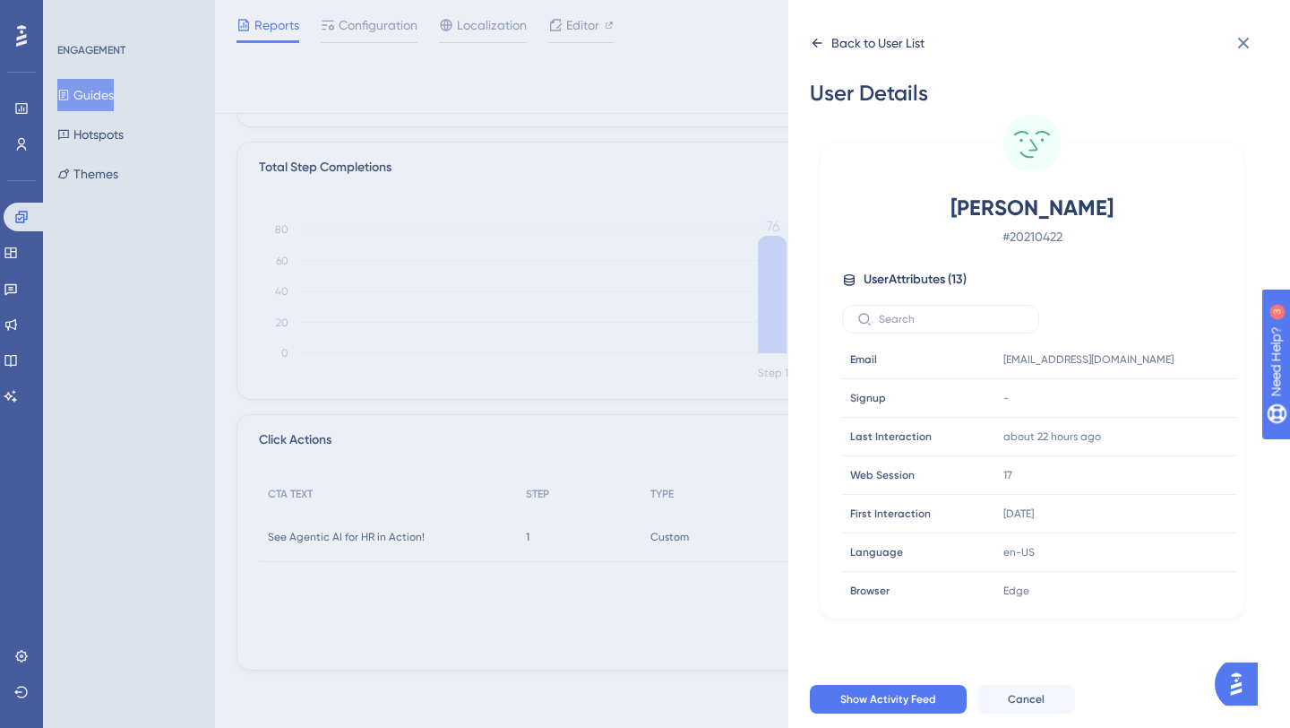
click at [817, 39] on icon at bounding box center [818, 43] width 10 height 9
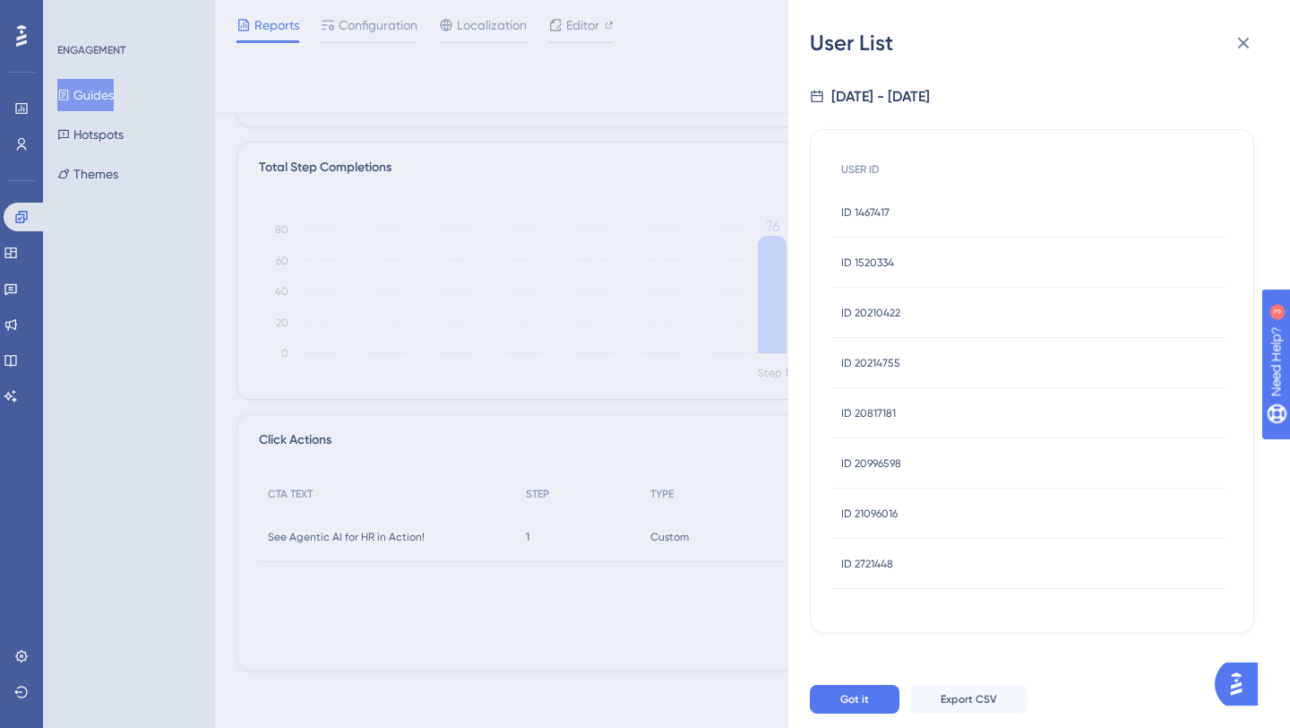
click at [852, 418] on span "ID 20817181" at bounding box center [868, 413] width 55 height 14
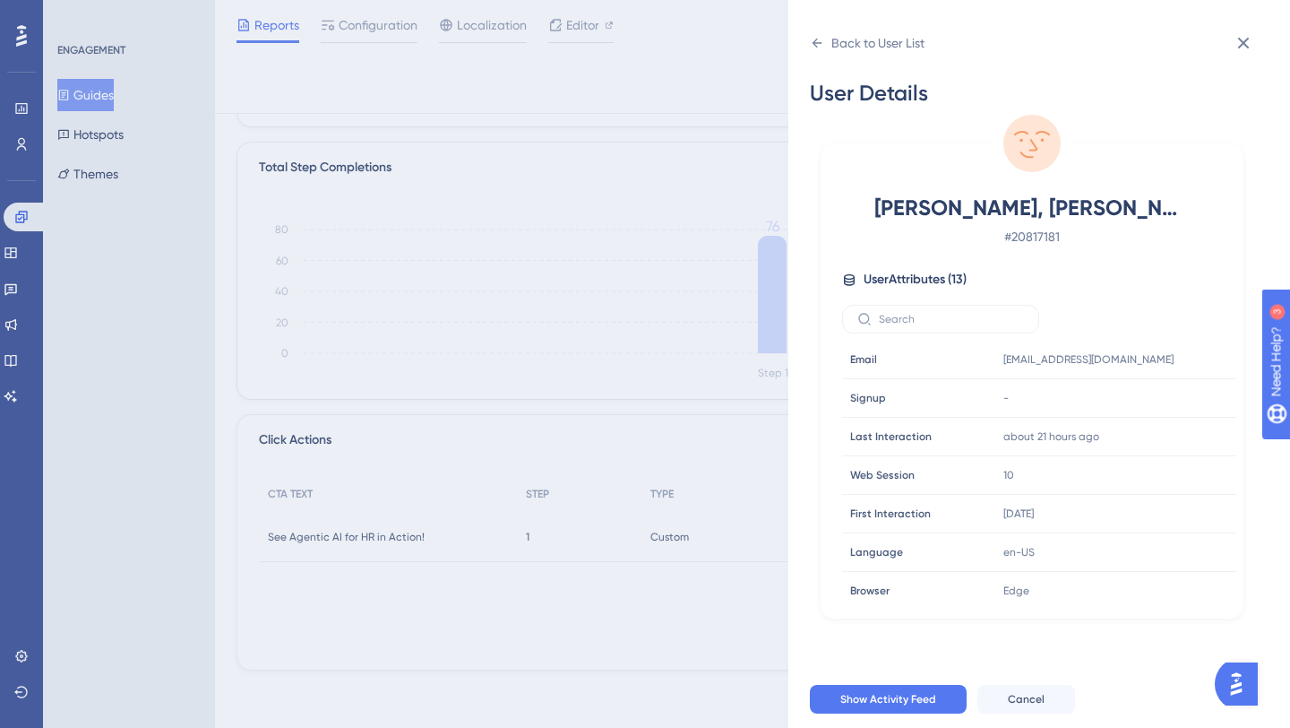
click at [864, 414] on div "Signup Signup" at bounding box center [904, 398] width 122 height 36
click at [823, 40] on icon at bounding box center [817, 43] width 14 height 14
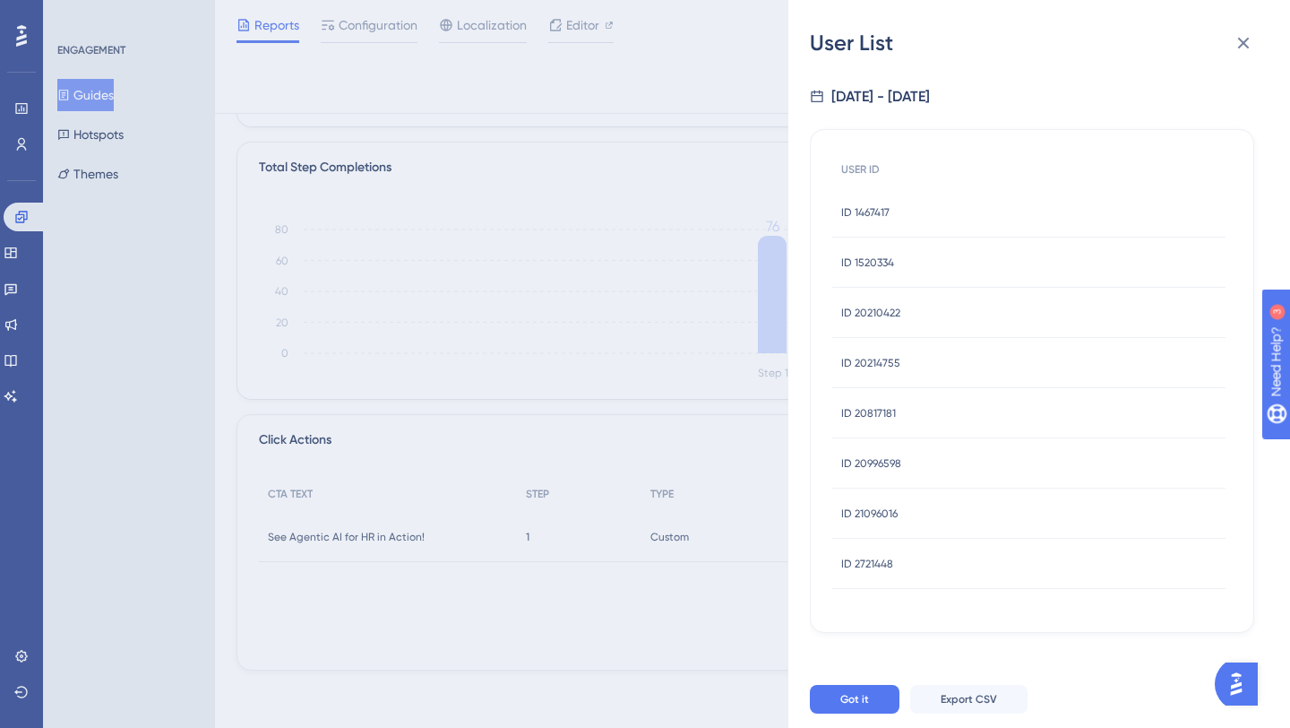
click at [884, 456] on span "ID 20996598" at bounding box center [871, 463] width 60 height 14
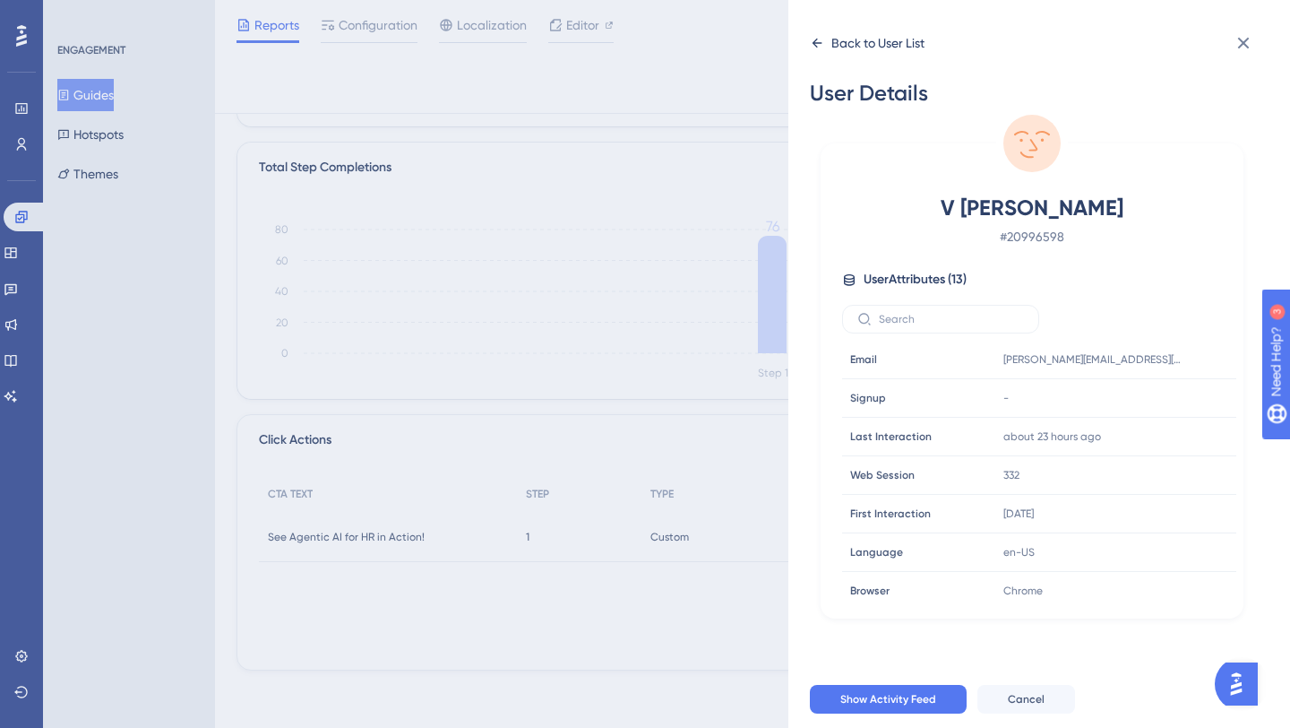
click at [819, 36] on icon at bounding box center [817, 43] width 14 height 14
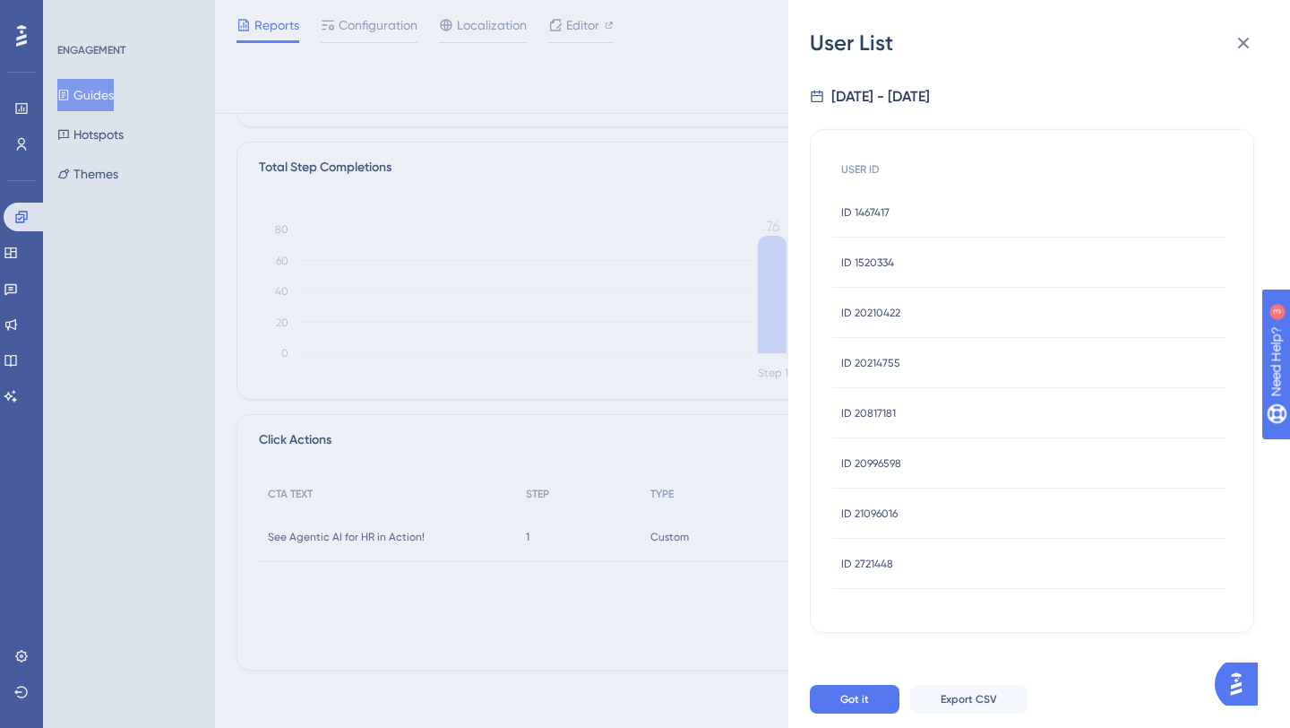
click at [862, 507] on span "ID 21096016" at bounding box center [869, 513] width 56 height 14
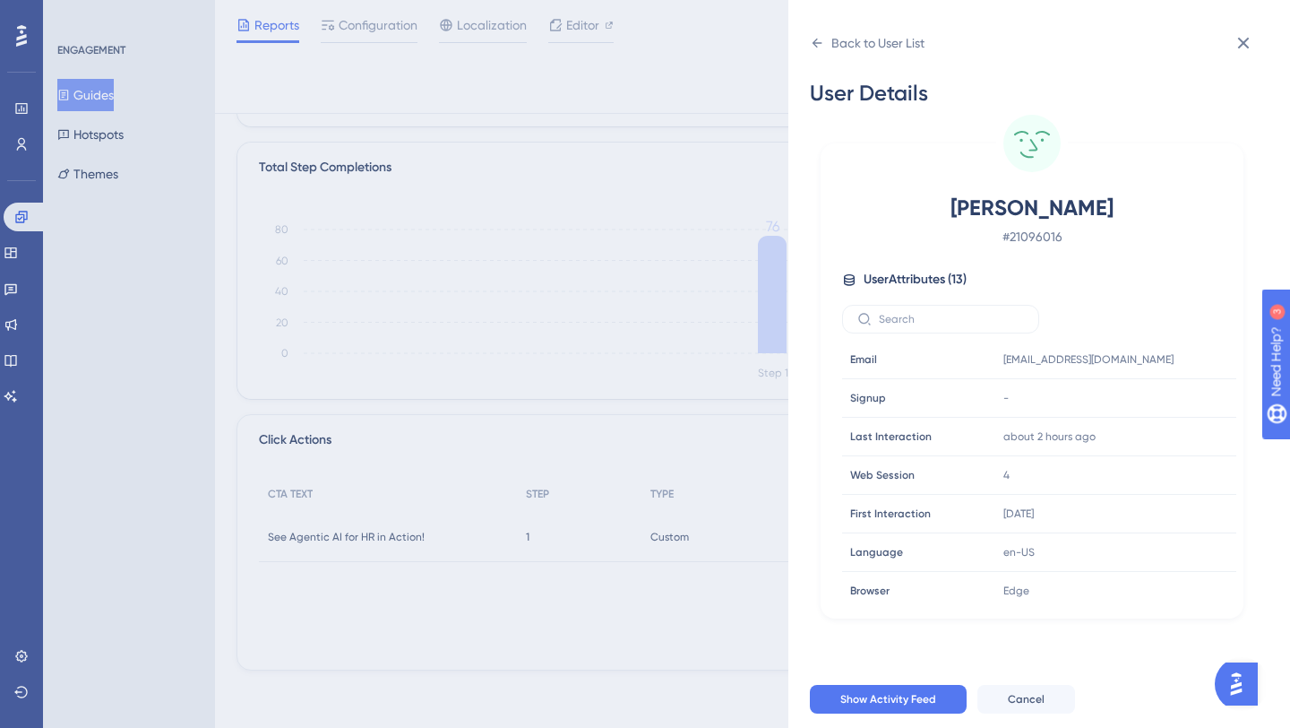
click at [862, 507] on span "First Interaction" at bounding box center [890, 513] width 81 height 14
click at [824, 37] on div "Back to User List" at bounding box center [867, 43] width 115 height 29
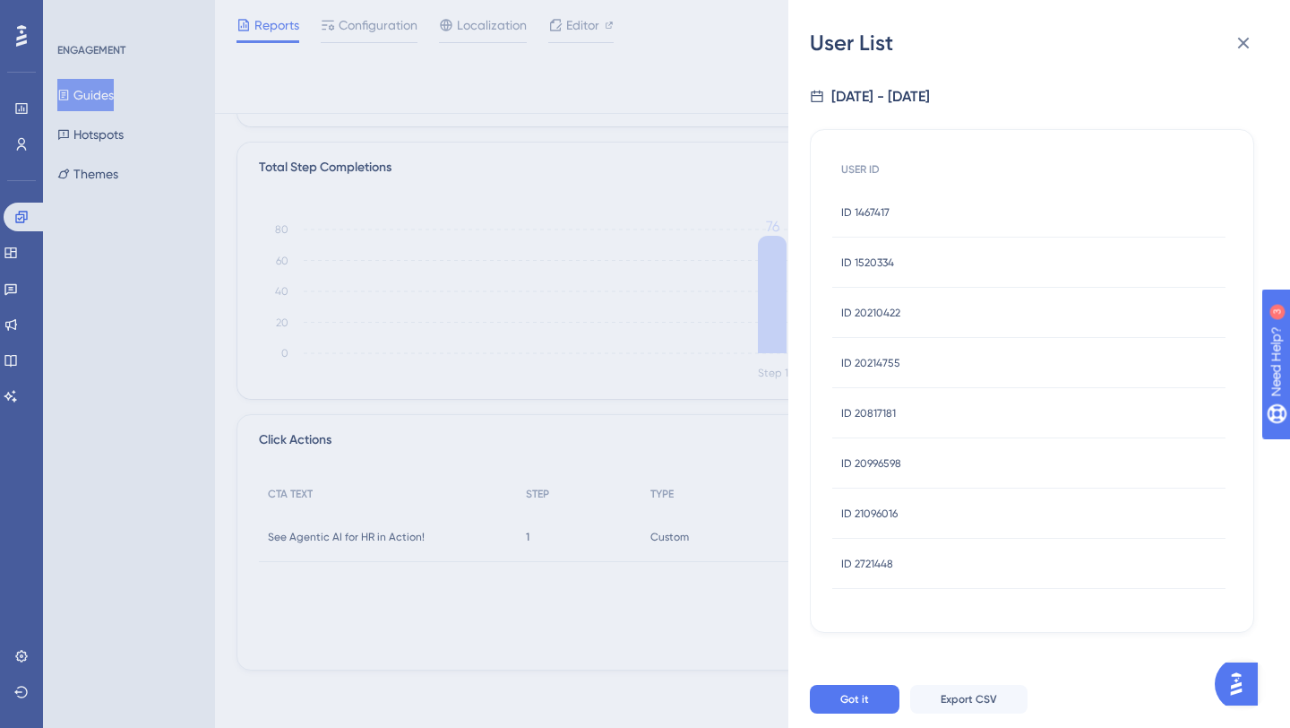
click at [881, 559] on span "ID 2721448" at bounding box center [867, 563] width 52 height 14
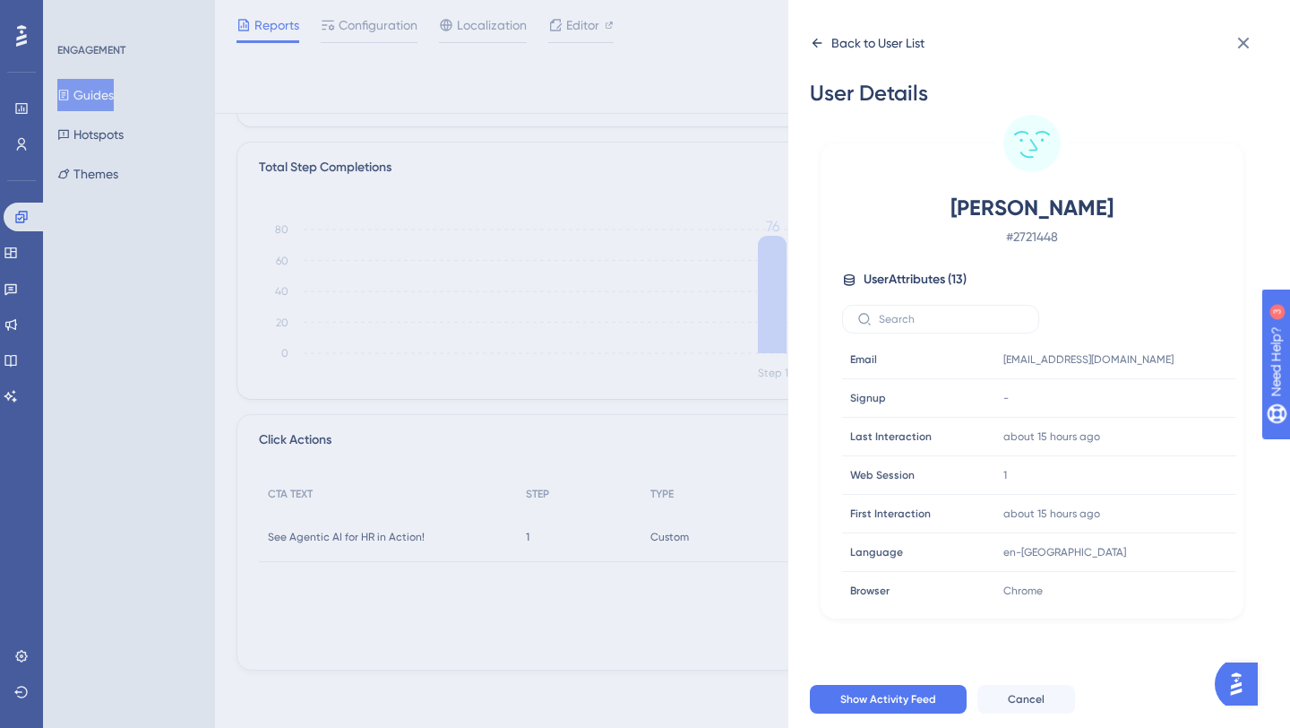
click at [820, 38] on icon at bounding box center [817, 43] width 14 height 14
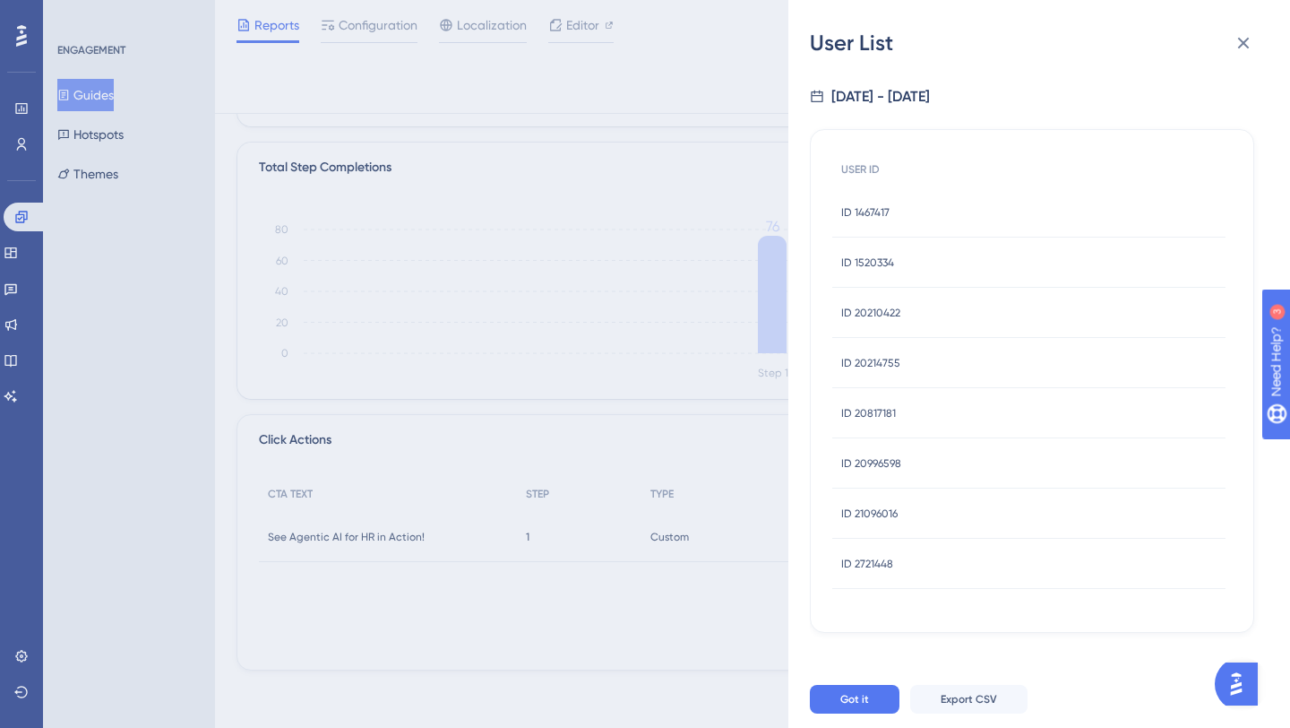
click at [876, 509] on span "ID 21096016" at bounding box center [869, 513] width 56 height 14
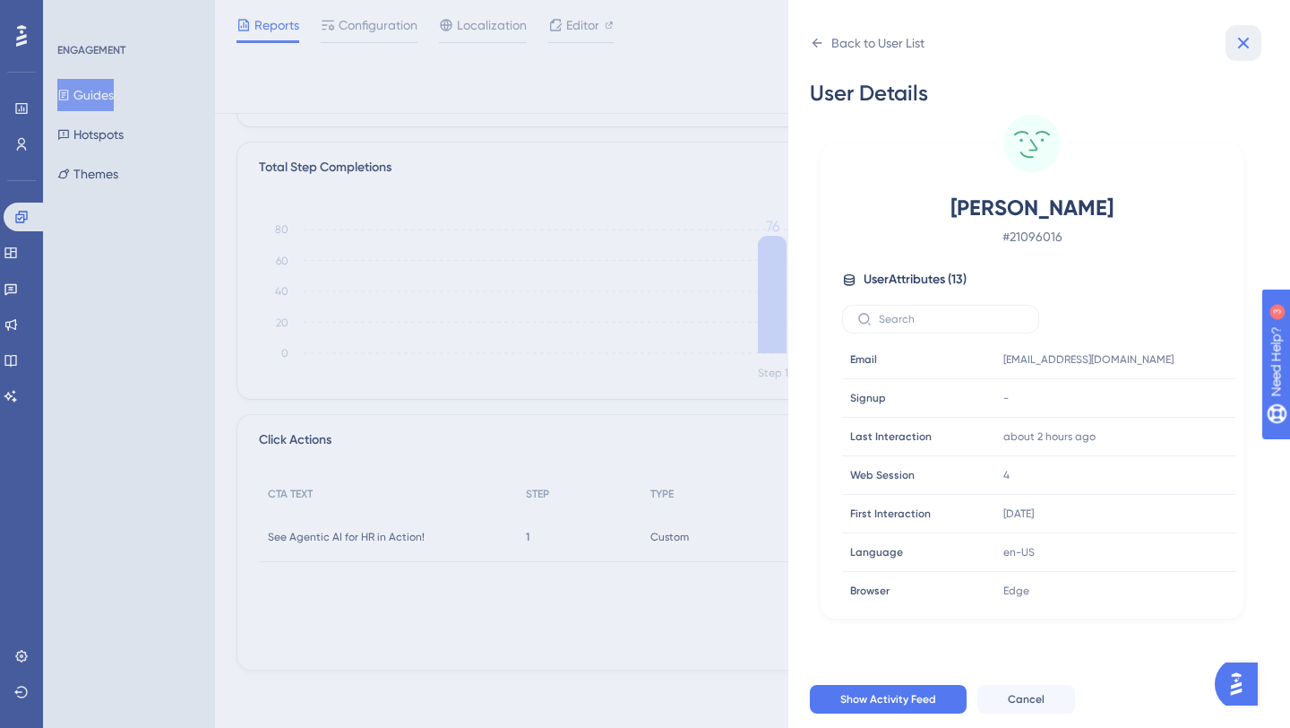
click at [1252, 34] on icon at bounding box center [1244, 43] width 22 height 22
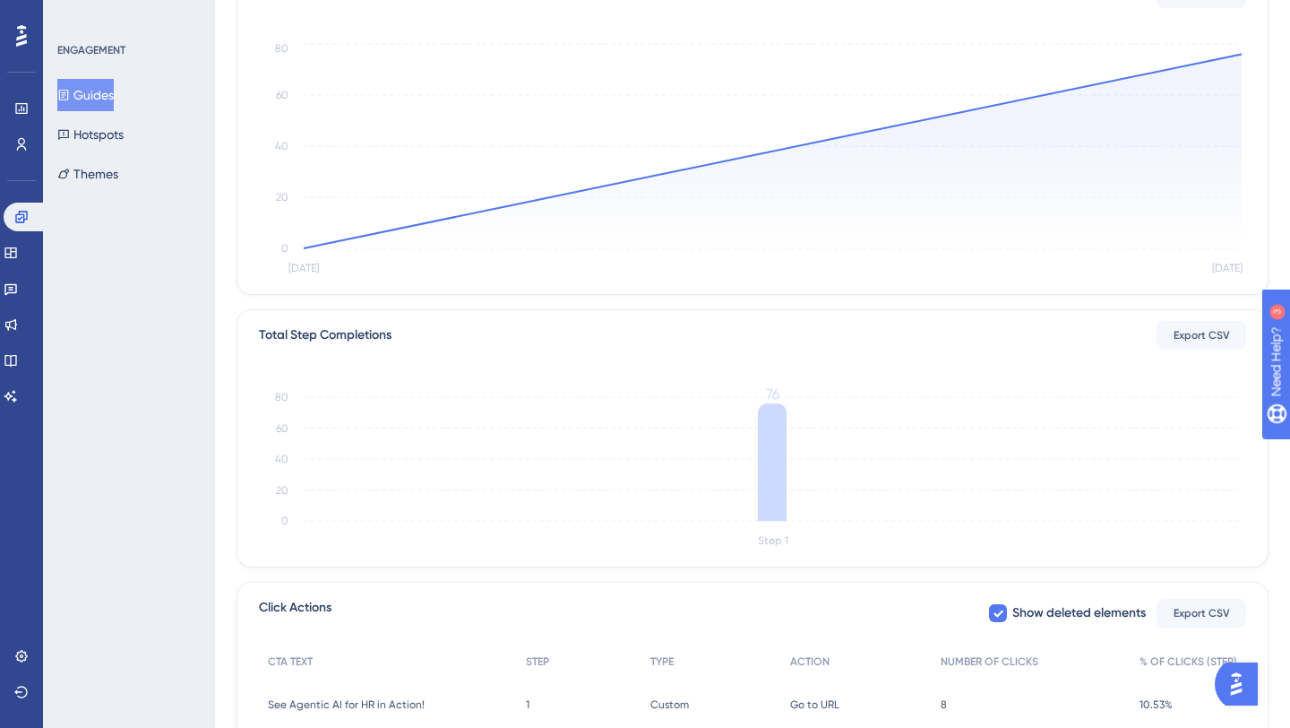
scroll to position [0, 0]
